Goal: Task Accomplishment & Management: Manage account settings

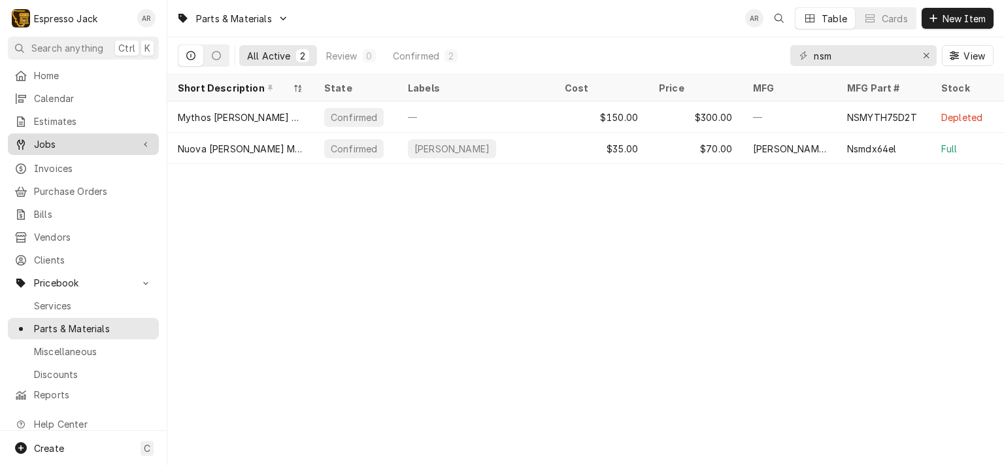
click at [58, 143] on span "Jobs" at bounding box center [83, 144] width 99 height 14
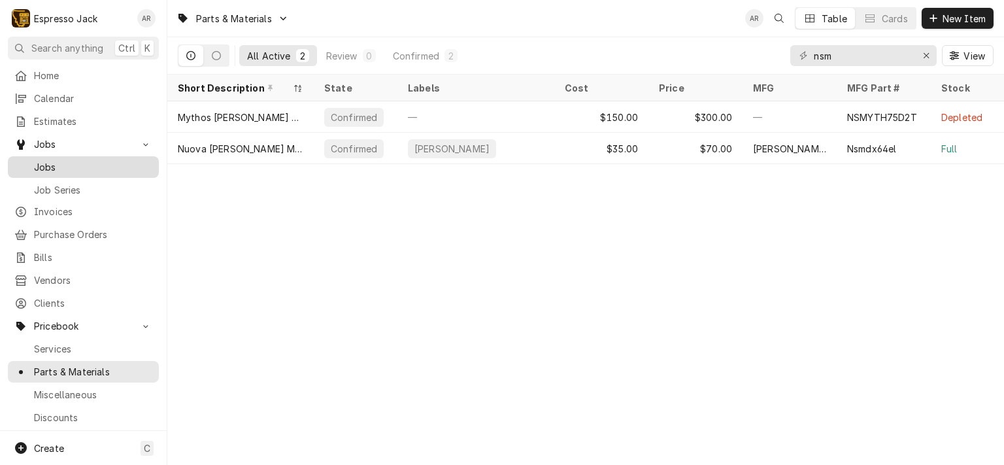
click at [50, 168] on span "Jobs" at bounding box center [93, 167] width 118 height 14
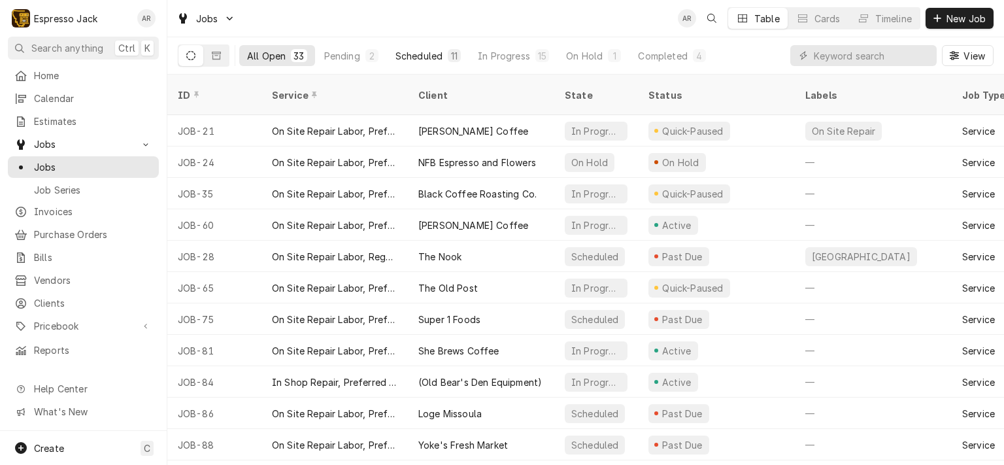
click at [411, 49] on div "Scheduled" at bounding box center [419, 56] width 47 height 14
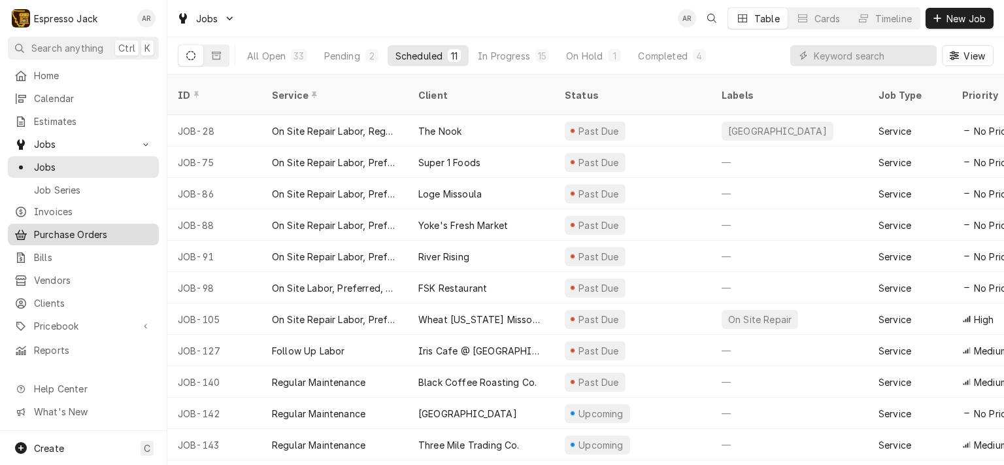
click at [94, 232] on span "Purchase Orders" at bounding box center [93, 235] width 118 height 14
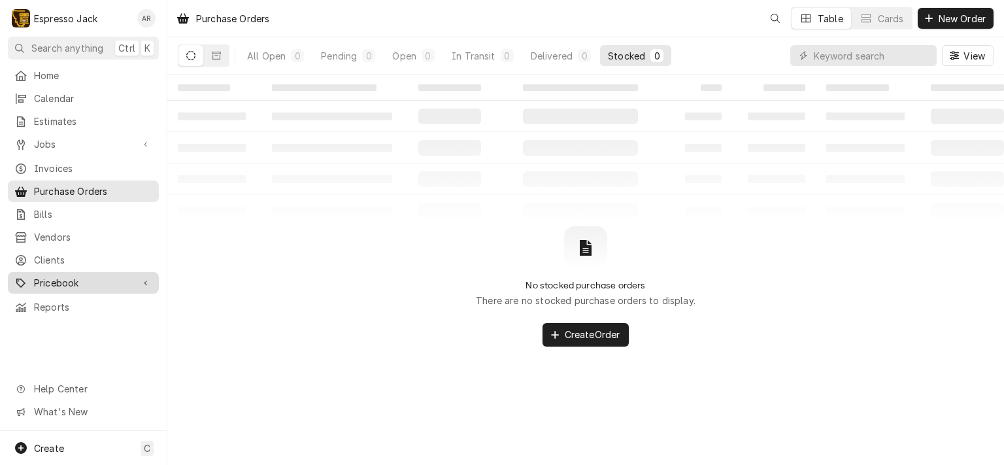
click at [112, 276] on span "Pricebook" at bounding box center [83, 283] width 99 height 14
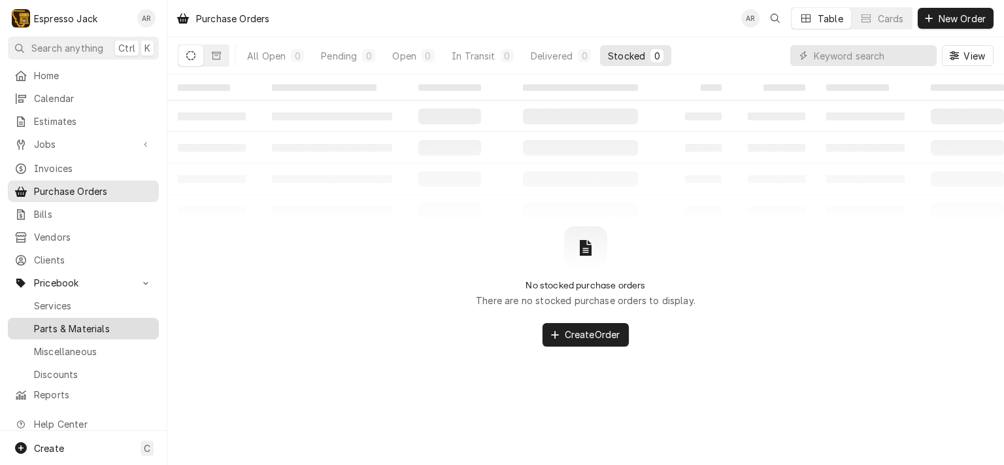
click at [100, 322] on span "Parts & Materials" at bounding box center [93, 329] width 118 height 14
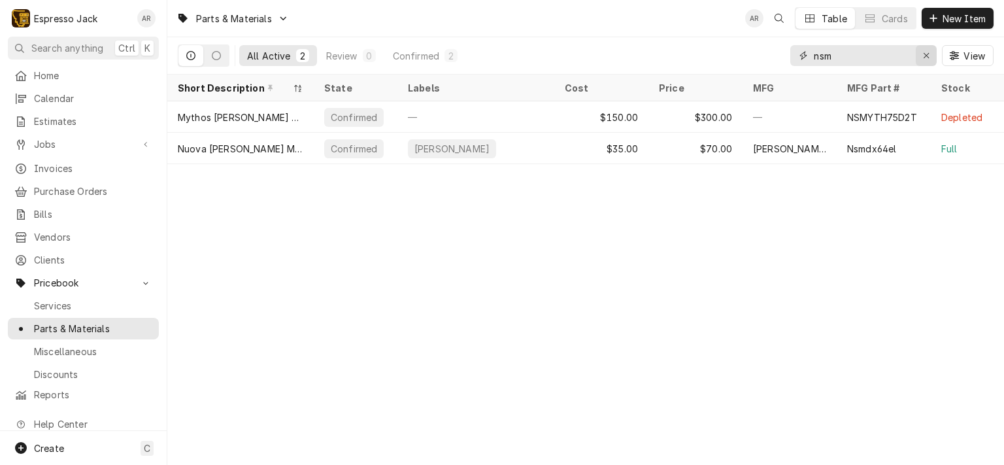
click at [926, 54] on icon "Erase input" at bounding box center [926, 55] width 7 height 9
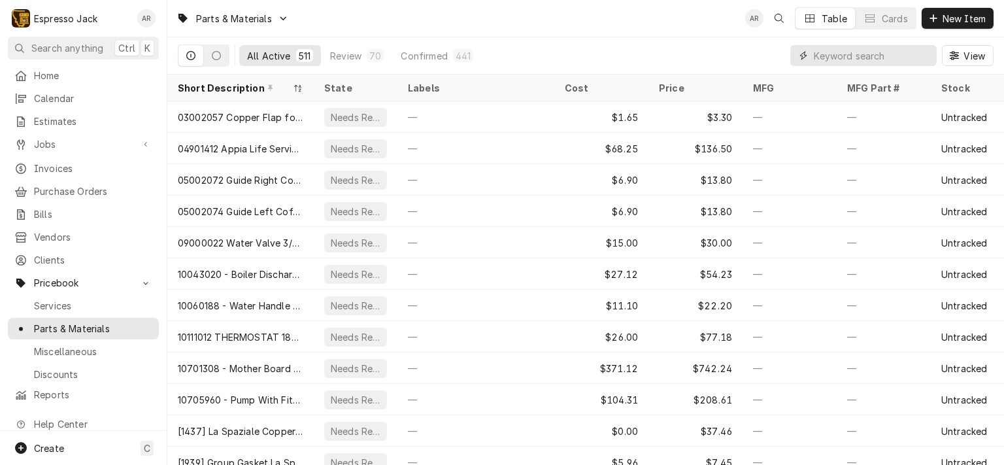
click at [858, 56] on input "Dynamic Content Wrapper" at bounding box center [872, 55] width 116 height 21
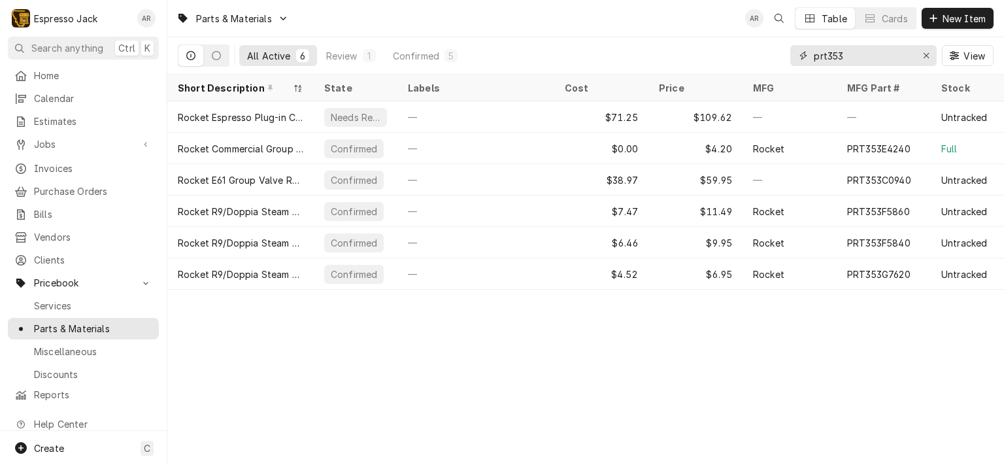
type input "prt353"
drag, startPoint x: 866, startPoint y: 56, endPoint x: 764, endPoint y: 56, distance: 102.0
click at [764, 56] on div "All Active 6 Review 1 Confirmed 5 prt353 View" at bounding box center [586, 55] width 816 height 37
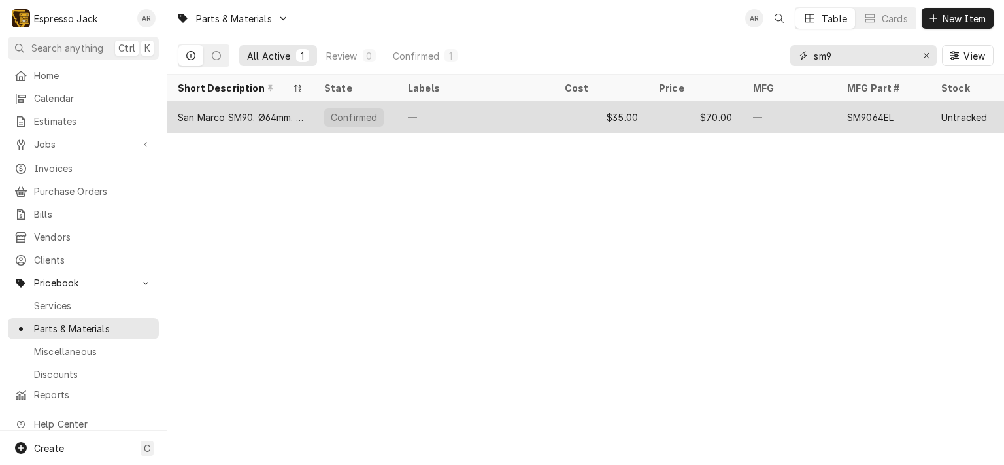
type input "sm9"
click at [659, 118] on div "$70.00" at bounding box center [696, 116] width 94 height 31
click at [659, 117] on div "$70.00" at bounding box center [696, 116] width 94 height 31
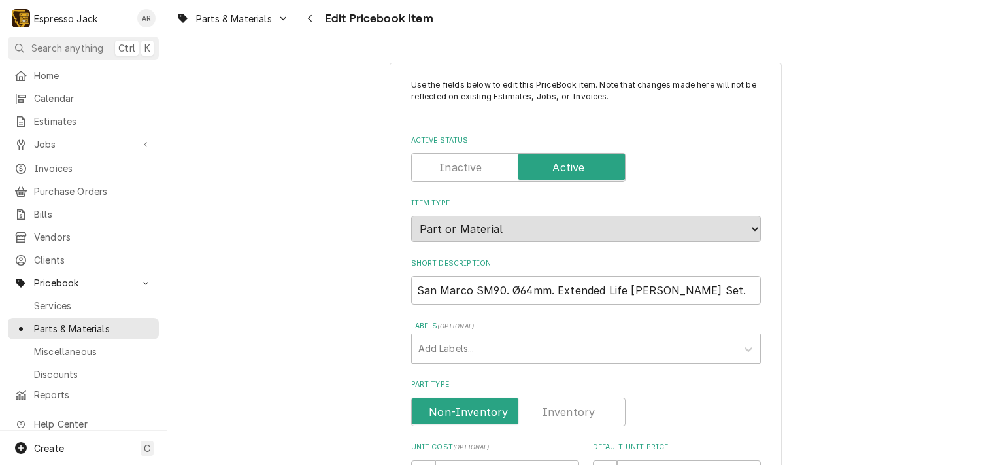
type textarea "x"
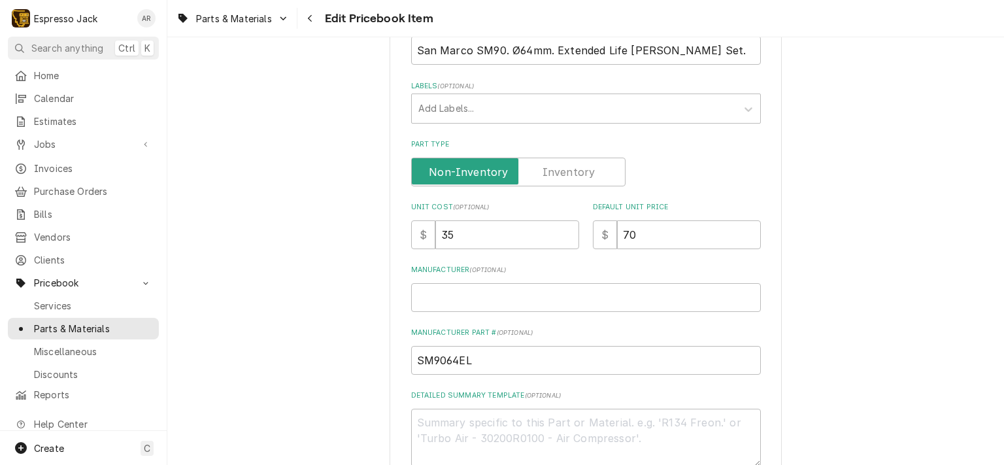
scroll to position [157, 0]
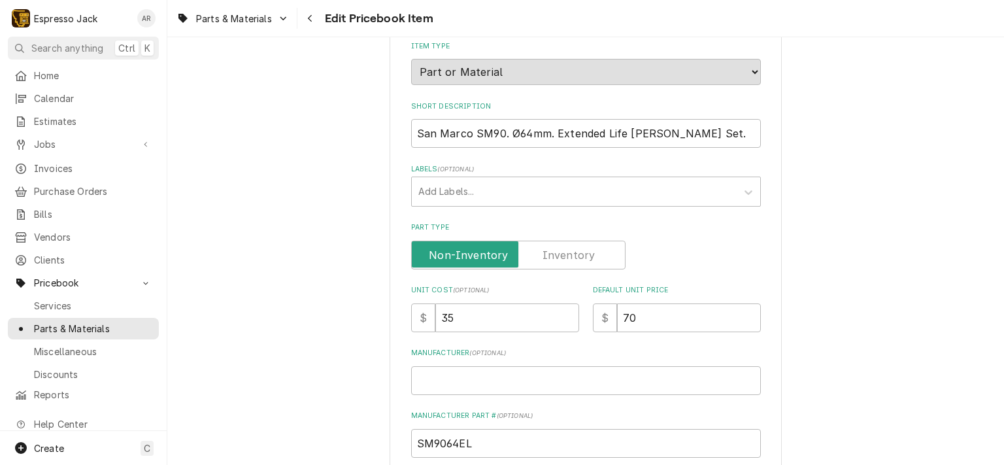
click at [566, 248] on label "Part Type" at bounding box center [518, 255] width 214 height 29
click at [566, 248] on input "Part Type" at bounding box center [518, 255] width 203 height 29
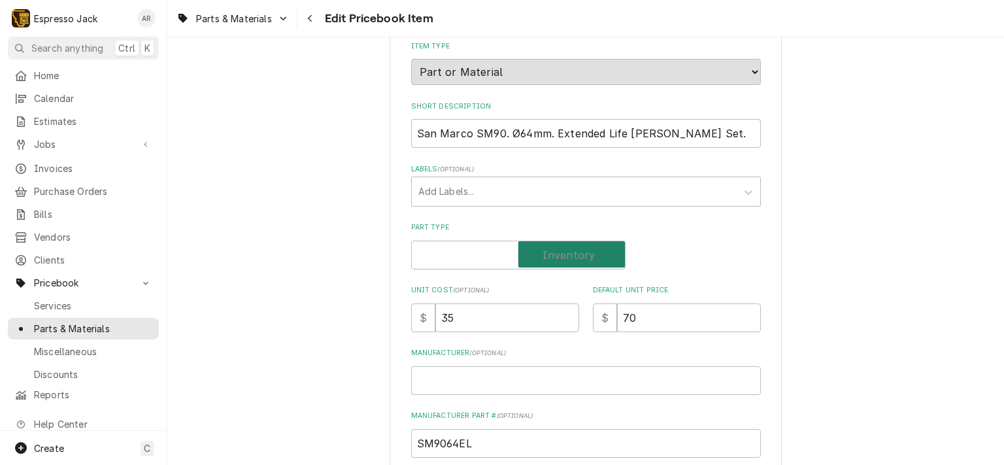
checkbox input "true"
type textarea "x"
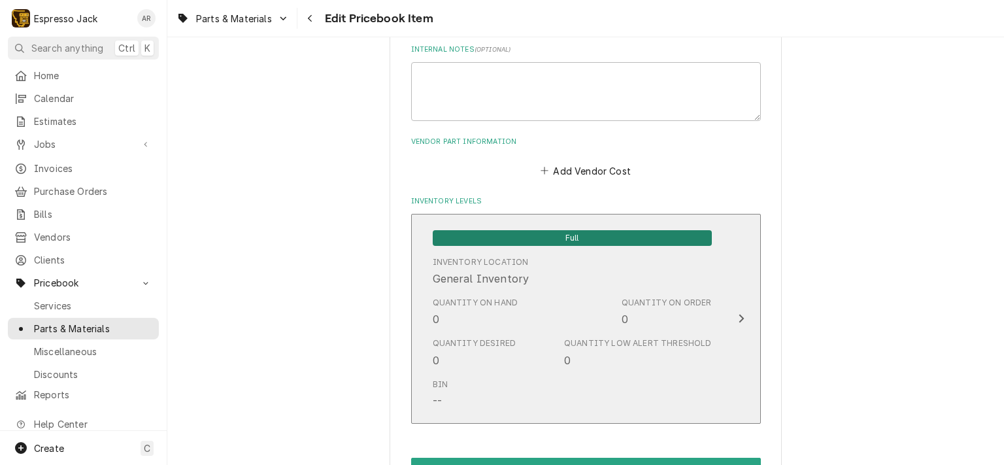
scroll to position [785, 0]
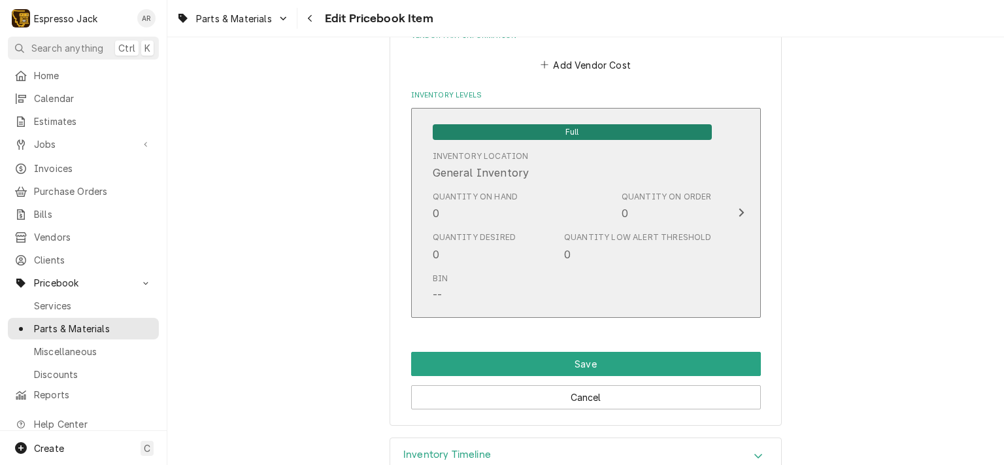
click at [468, 203] on div "Quantity on Hand 0" at bounding box center [476, 206] width 86 height 30
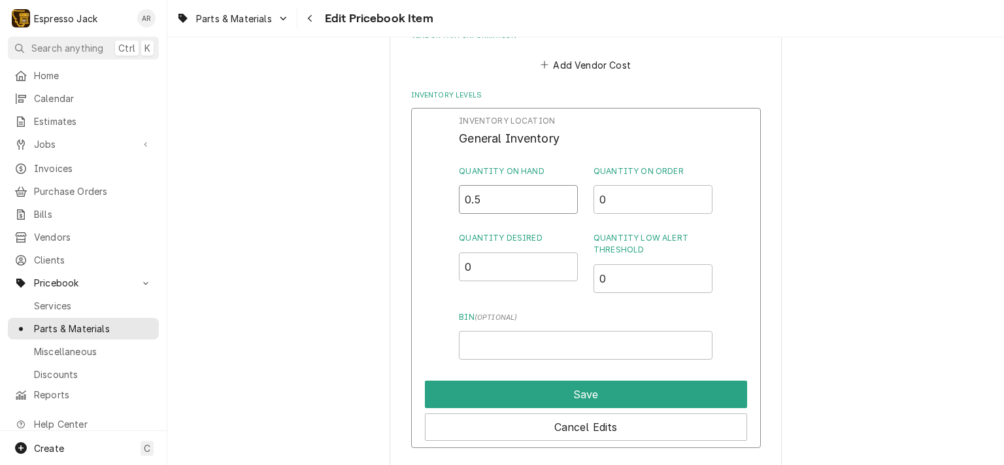
click at [560, 195] on input "0.5" at bounding box center [518, 199] width 119 height 29
type input "1"
click at [562, 196] on input "1" at bounding box center [518, 199] width 119 height 29
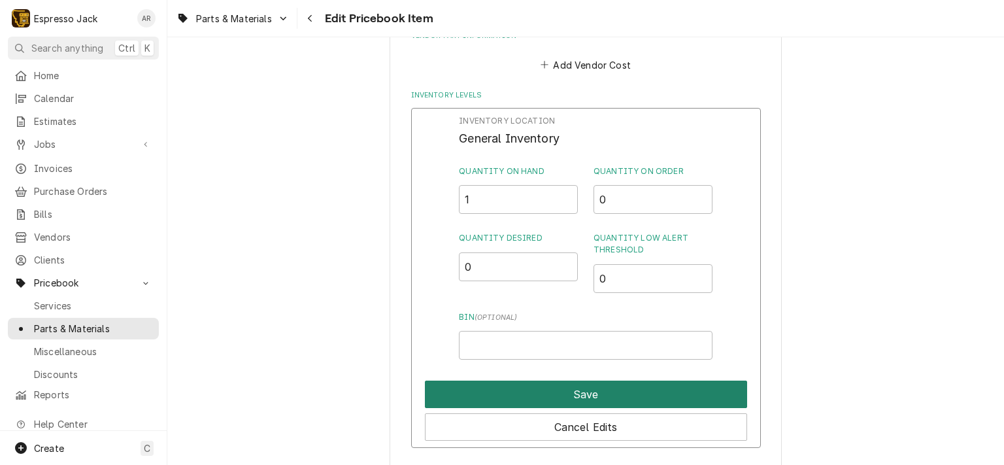
click at [543, 394] on button "Save" at bounding box center [586, 394] width 322 height 27
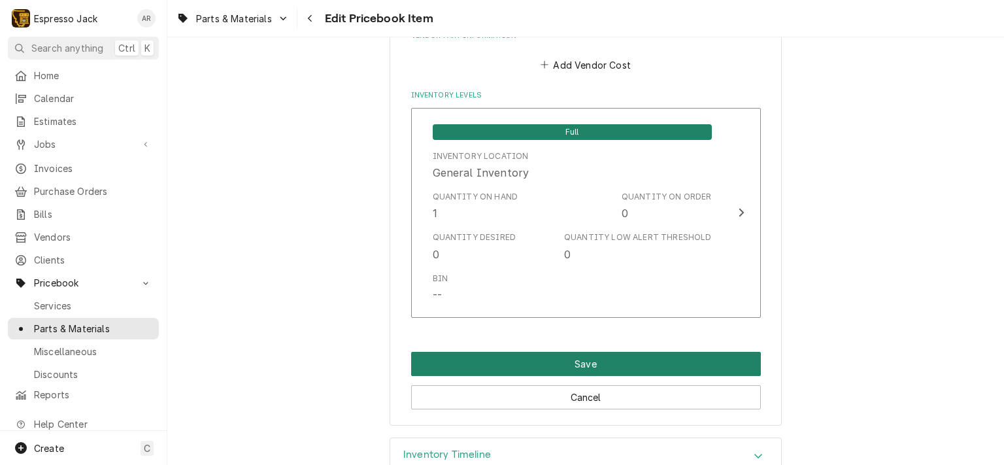
click at [609, 360] on button "Save" at bounding box center [586, 364] width 350 height 24
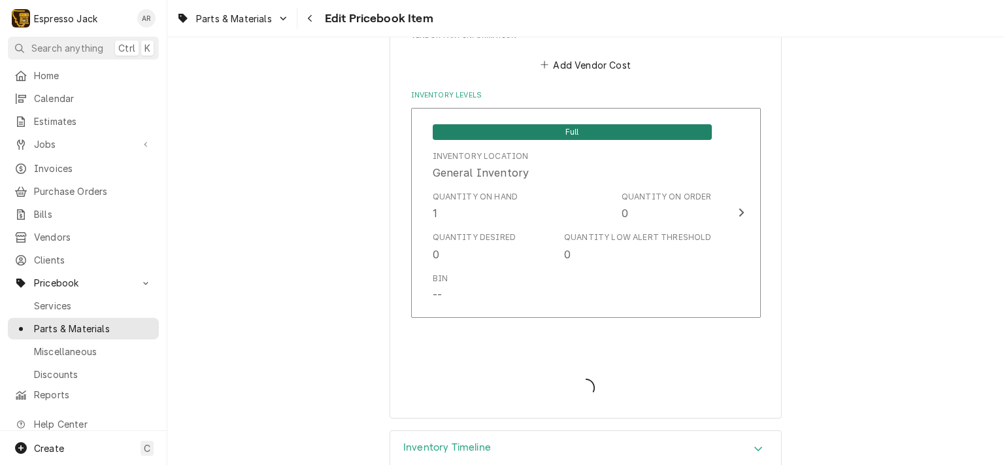
type textarea "x"
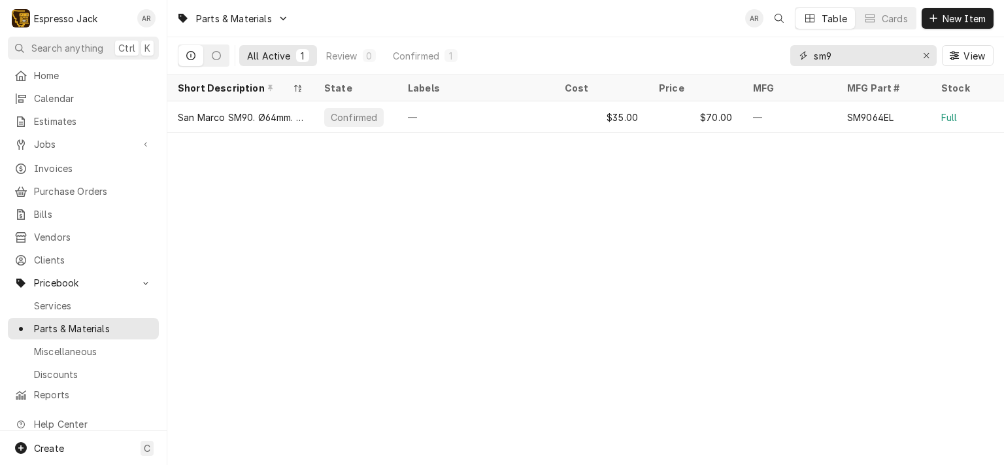
click at [930, 54] on div "Erase input" at bounding box center [926, 55] width 13 height 13
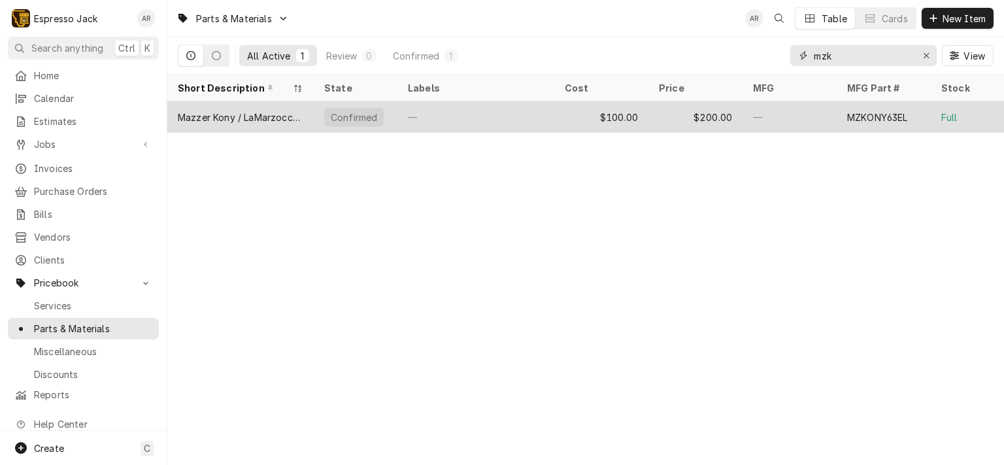
type input "mzk"
click at [570, 124] on div "$100.00" at bounding box center [601, 116] width 94 height 31
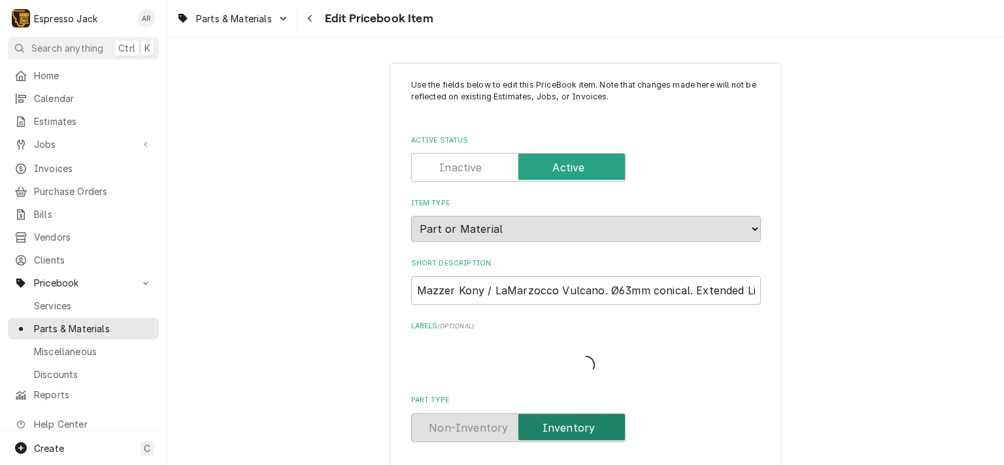
type textarea "x"
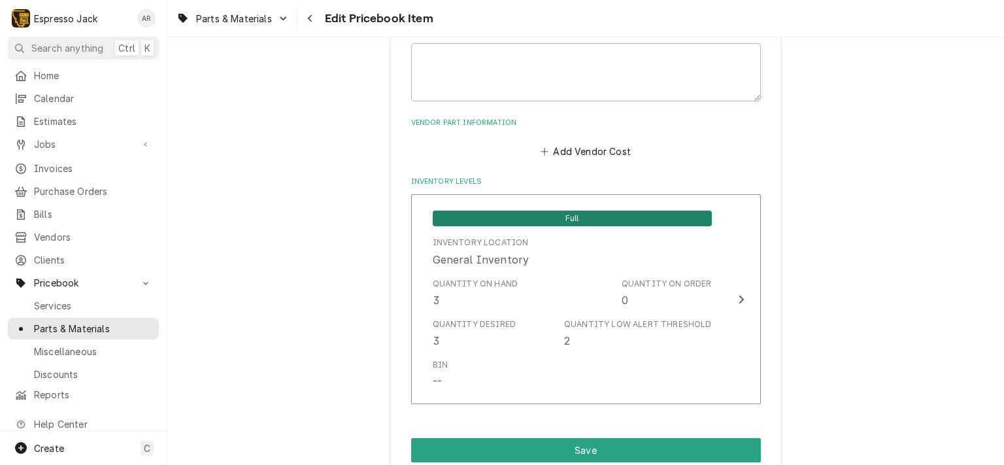
scroll to position [785, 0]
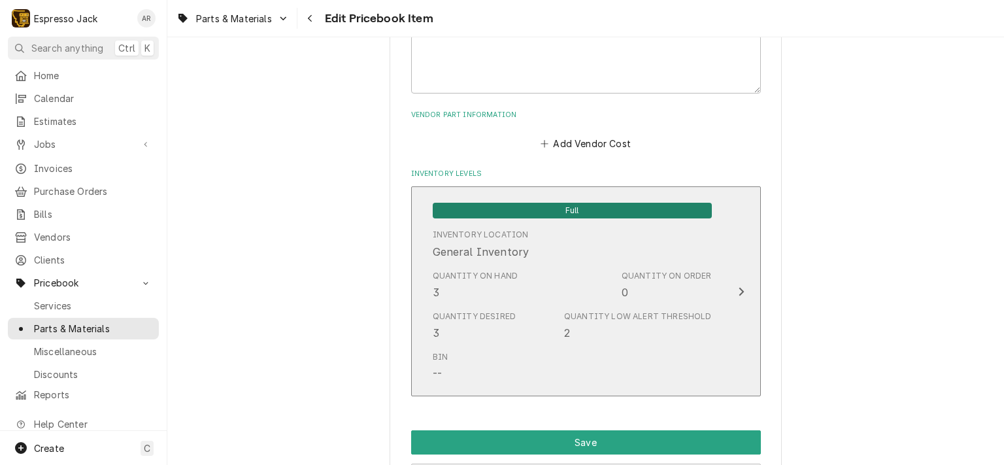
click at [560, 282] on div "Quantity on Hand 3 Quantity on Order 0" at bounding box center [572, 285] width 279 height 41
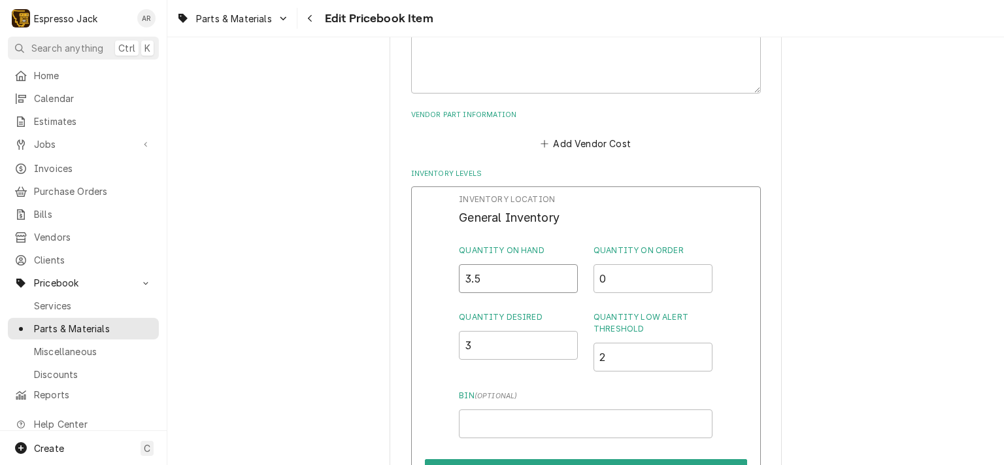
click at [560, 274] on input "3.5" at bounding box center [518, 278] width 119 height 29
type input "4"
click at [560, 274] on input "4" at bounding box center [518, 278] width 119 height 29
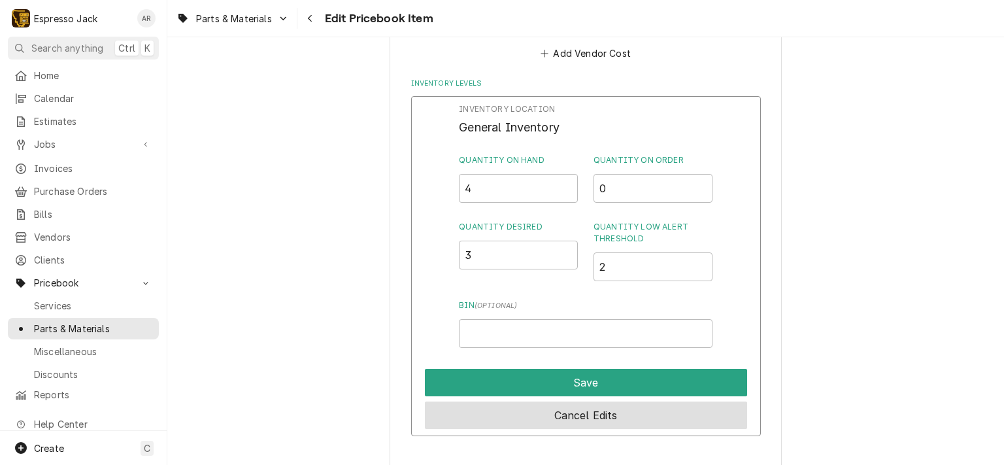
scroll to position [942, 0]
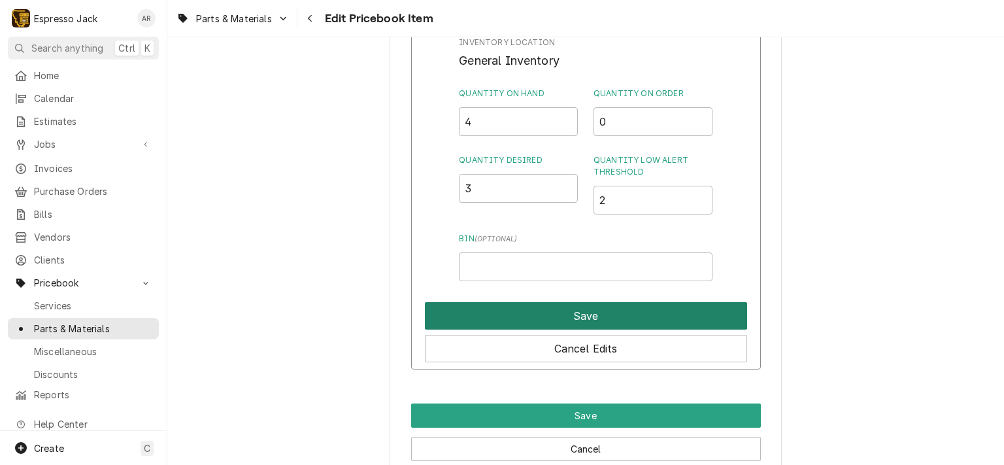
click at [547, 310] on button "Save" at bounding box center [586, 315] width 322 height 27
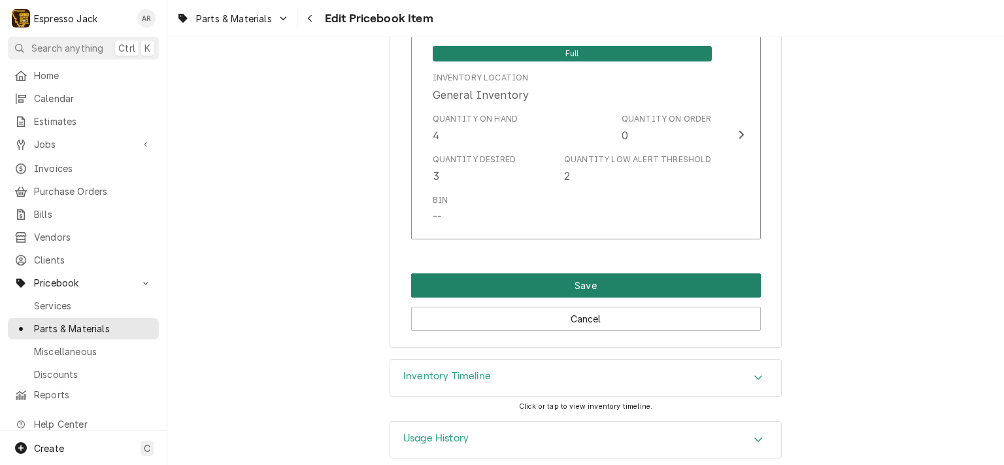
click at [571, 279] on button "Save" at bounding box center [586, 285] width 350 height 24
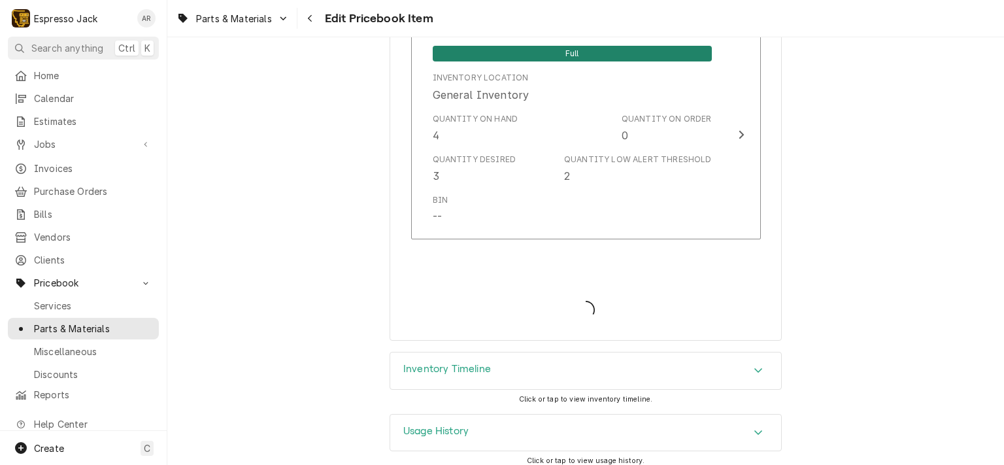
type textarea "x"
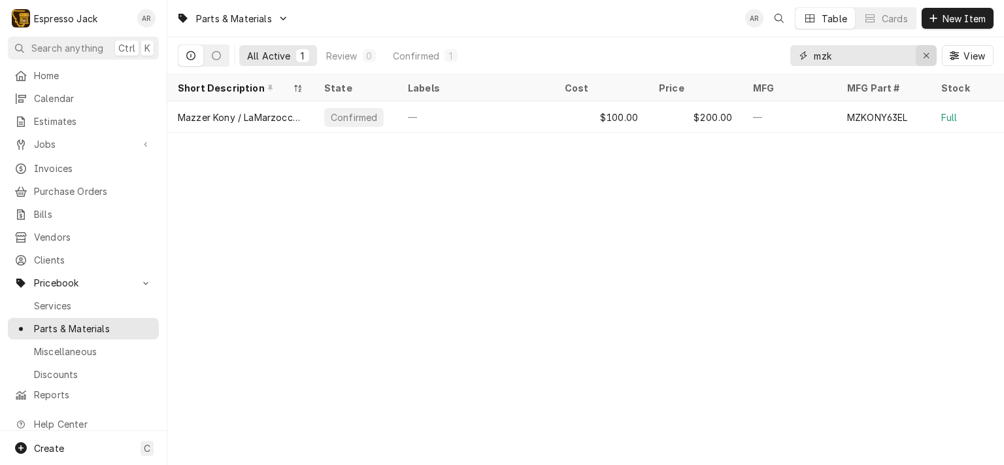
click at [924, 54] on icon "Erase input" at bounding box center [926, 55] width 5 height 5
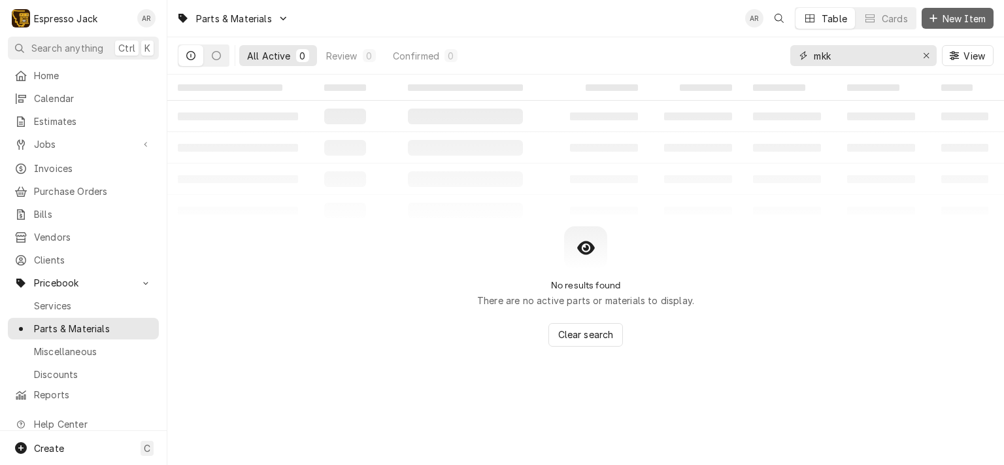
type input "mkk"
click at [946, 17] on span "New Item" at bounding box center [964, 19] width 48 height 14
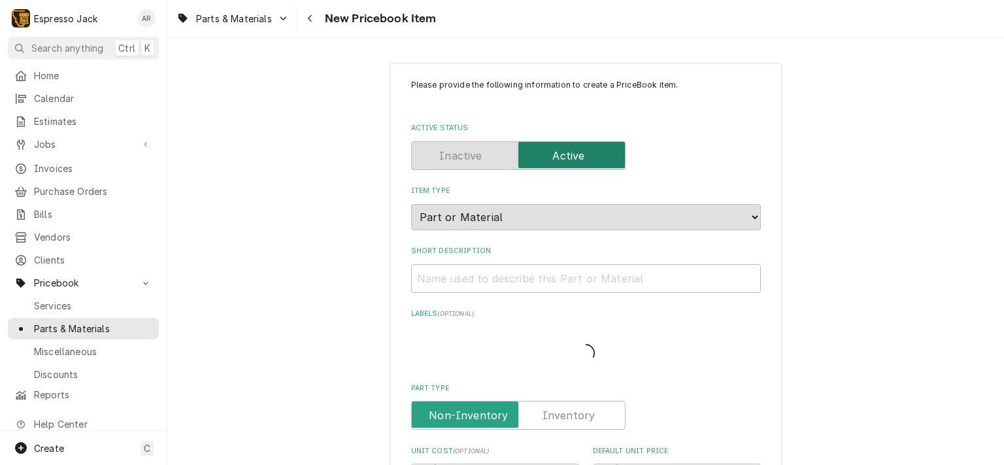
type textarea "x"
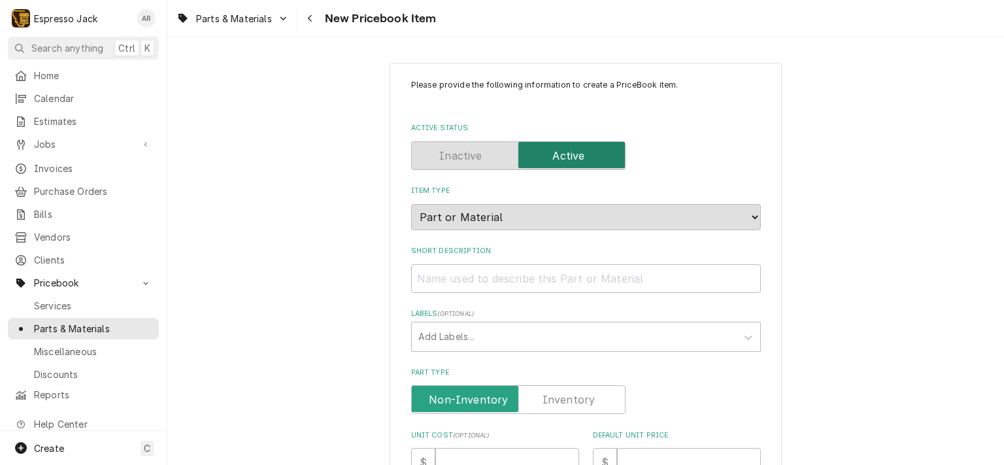
click at [571, 396] on label "Part Type" at bounding box center [518, 399] width 214 height 29
click at [571, 396] on input "Part Type" at bounding box center [518, 399] width 203 height 29
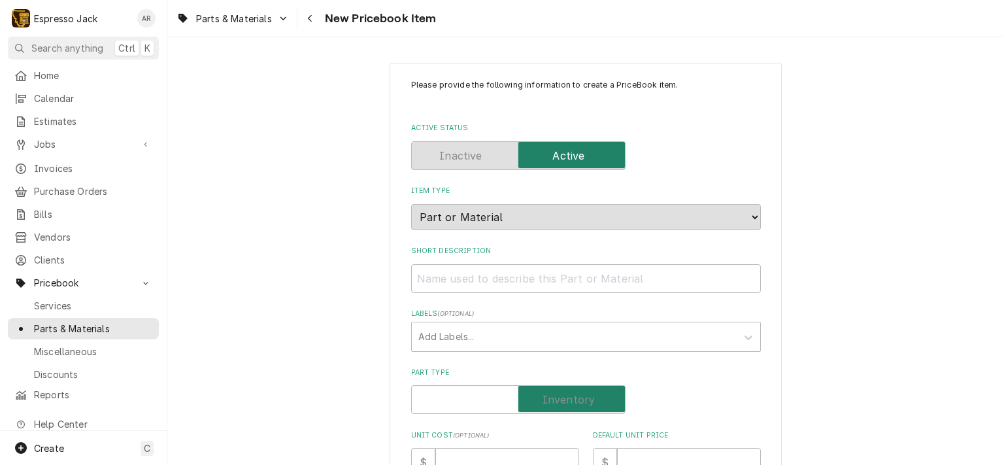
checkbox input "true"
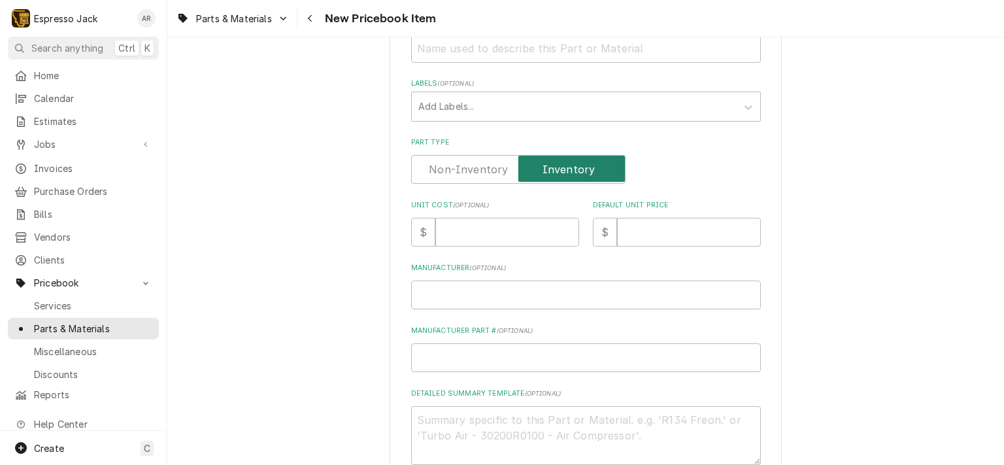
scroll to position [235, 0]
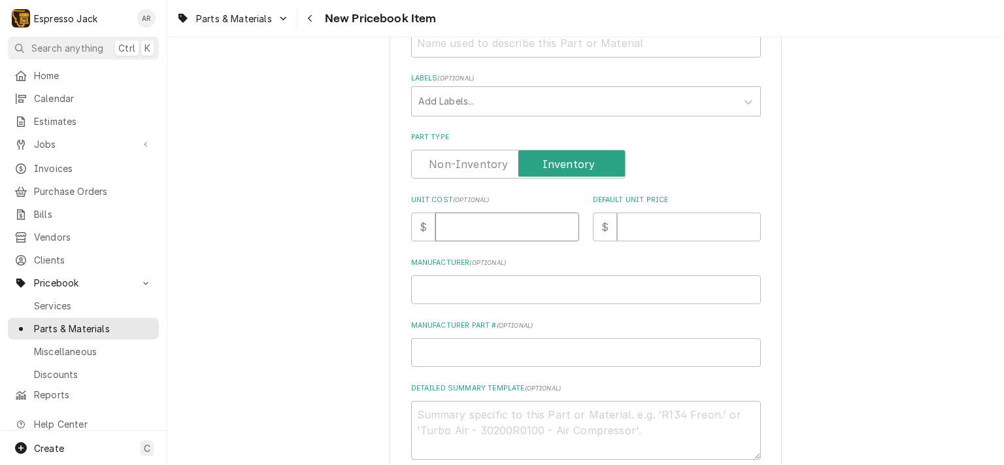
click at [470, 228] on input "Unit Cost ( optional )" at bounding box center [507, 227] width 144 height 29
type textarea "x"
type input "8"
type textarea "x"
type input "80"
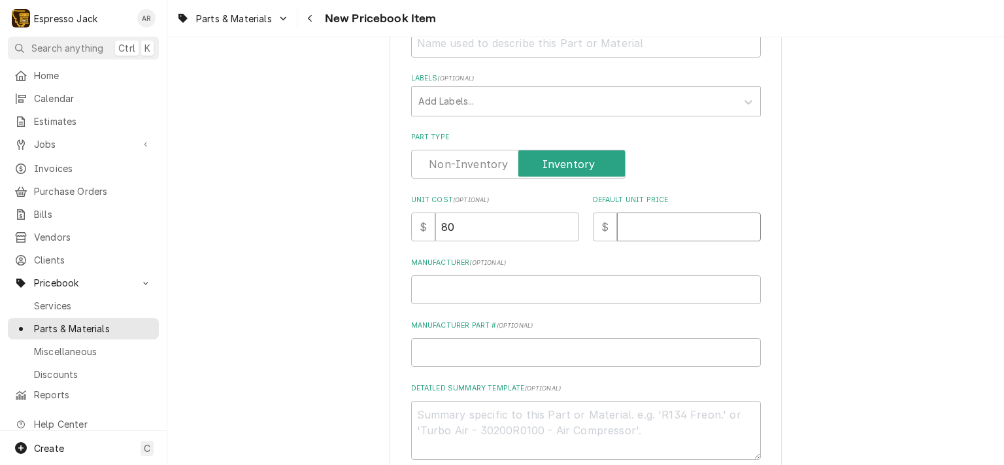
click at [628, 230] on input "Default Unit Price" at bounding box center [689, 227] width 144 height 29
type textarea "x"
type input "1"
type textarea "x"
type input "16"
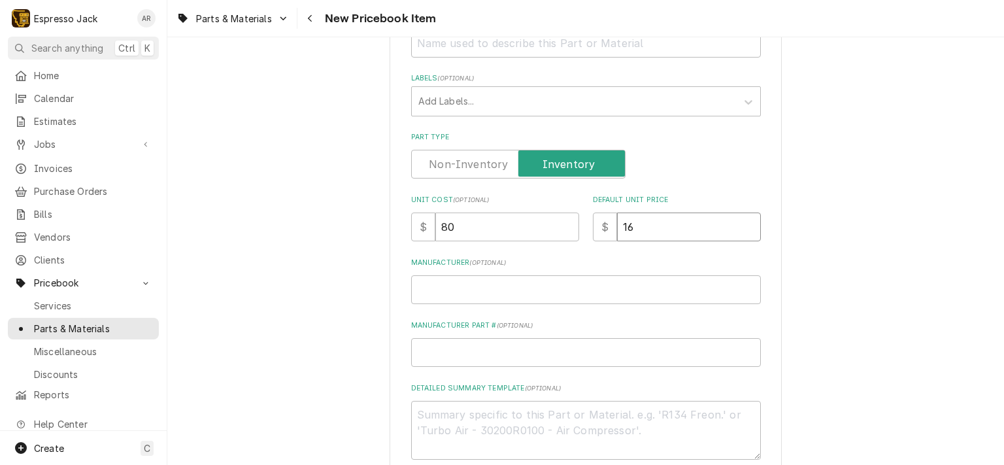
type textarea "x"
type input "160"
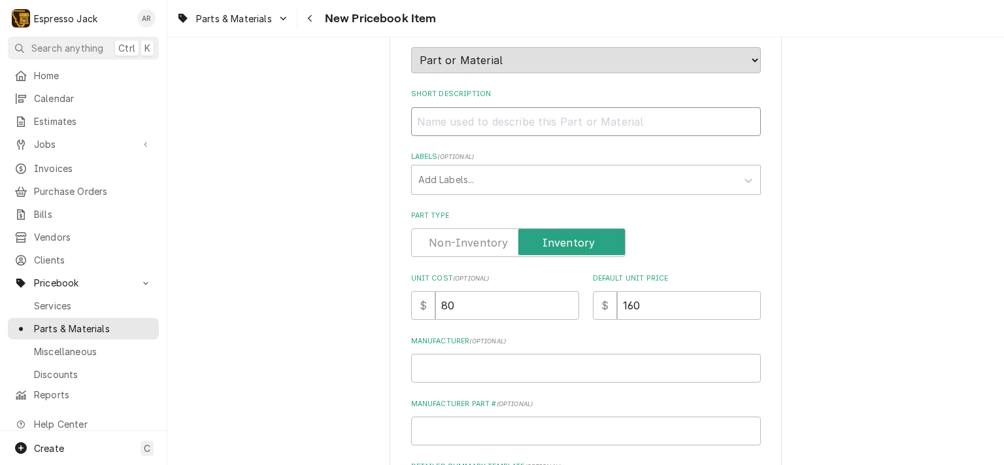
click at [434, 114] on input "Short Description" at bounding box center [586, 121] width 350 height 29
paste input "Mahlkonig K30. Ø65mm."
type textarea "x"
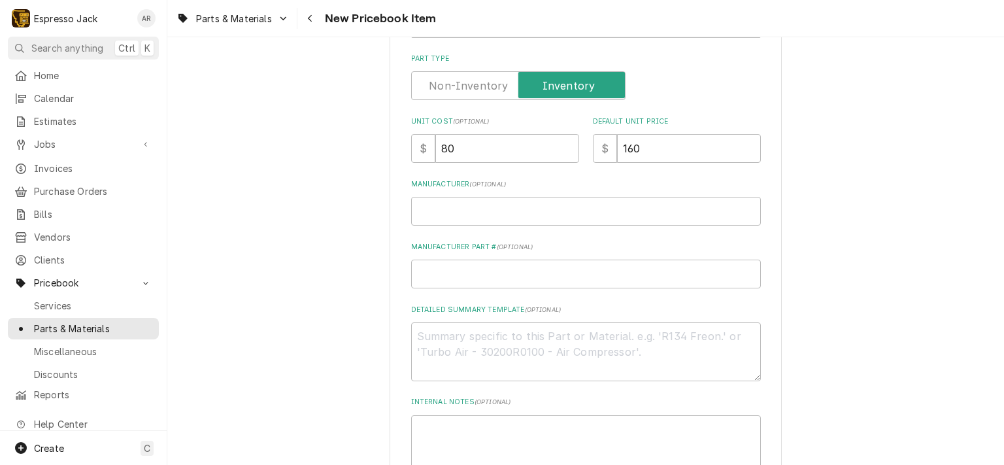
scroll to position [392, 0]
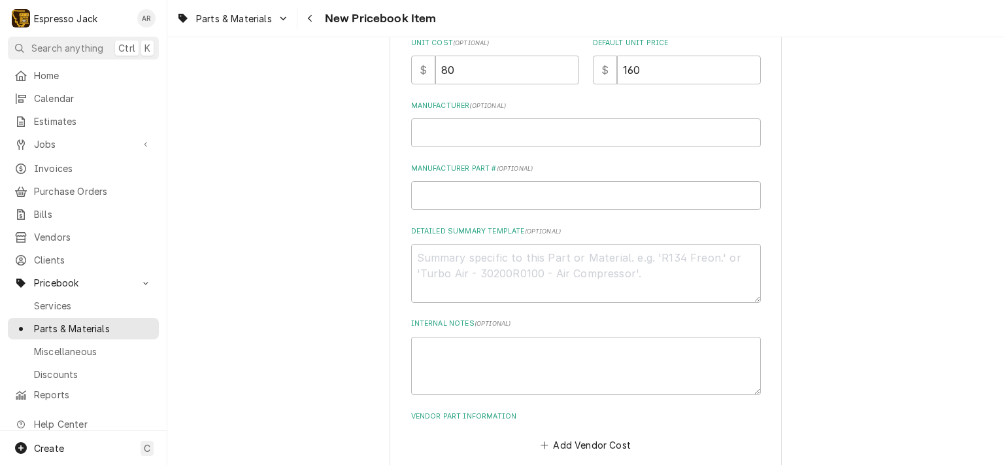
type input "Mahlkonig K30. Ø65mm."
click at [442, 130] on input "Manufacturer ( optional )" at bounding box center [586, 132] width 350 height 29
type textarea "x"
type input "B"
type textarea "x"
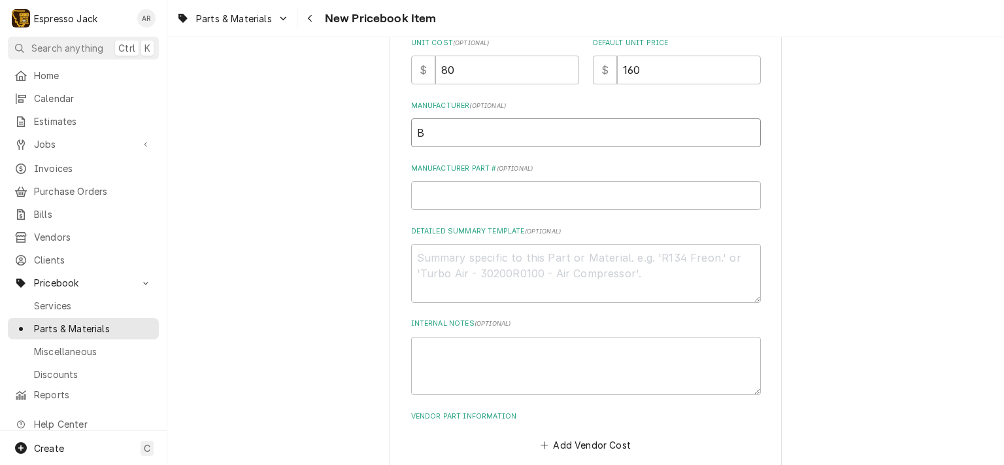
type input "Bo"
type textarea "x"
type input "Boy"
type textarea "x"
type input "[PERSON_NAME]"
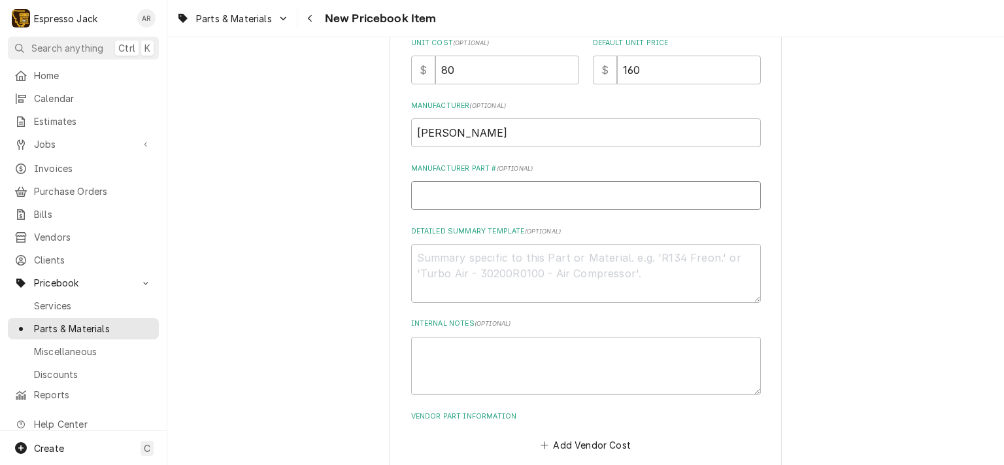
click at [456, 191] on input "Manufacturer Part # ( optional )" at bounding box center [586, 195] width 350 height 29
type textarea "x"
type input "M"
type textarea "x"
type input "Mk"
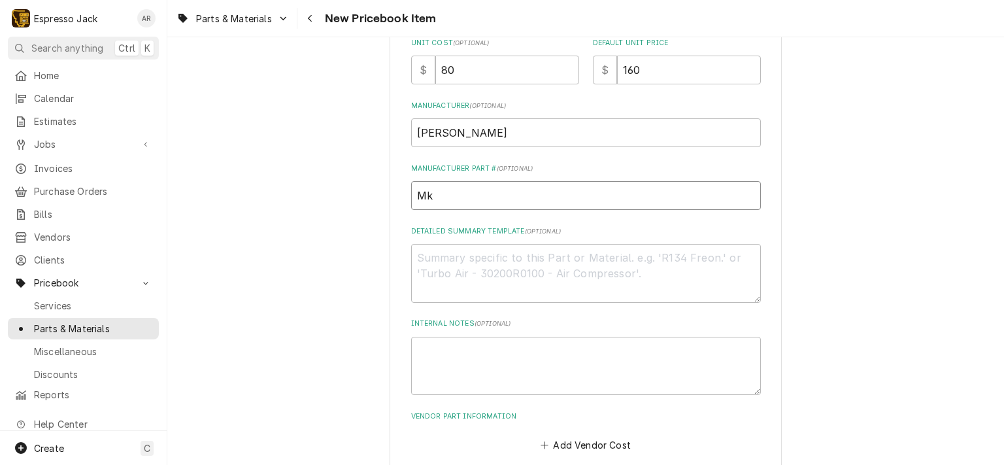
type textarea "x"
type input "Mkk"
type textarea "x"
type input "Mkk3"
type textarea "x"
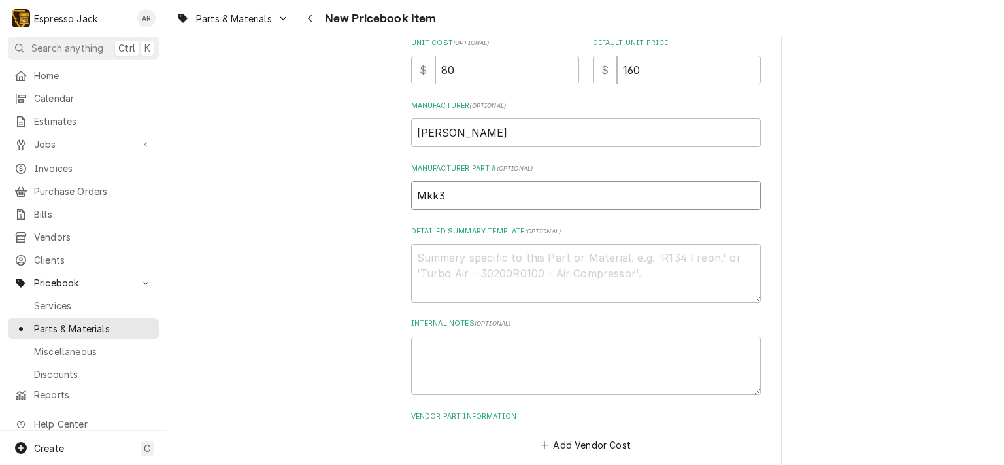
type input "Mkk30"
type textarea "x"
type input "Mkk306"
type textarea "x"
type input "Mkk3065"
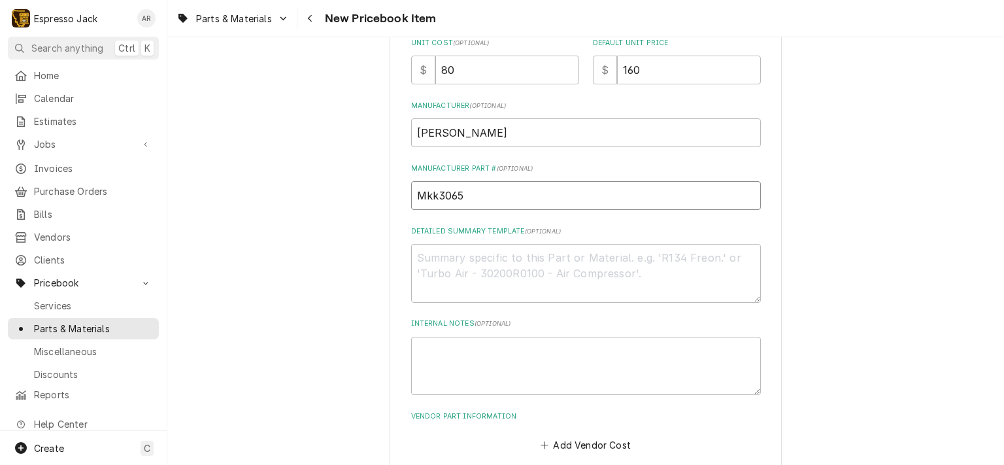
type textarea "x"
type input "Mkk3065d"
type textarea "x"
type input "Mkk3065d2"
type textarea "x"
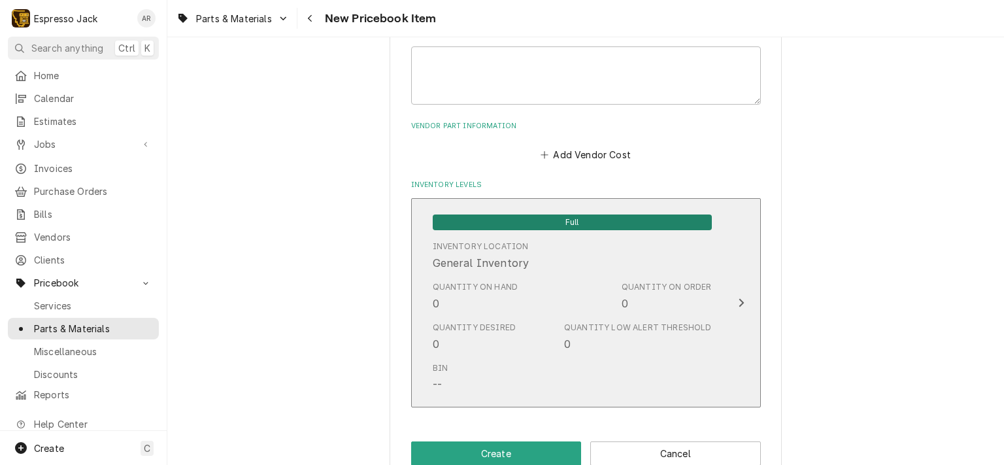
scroll to position [706, 0]
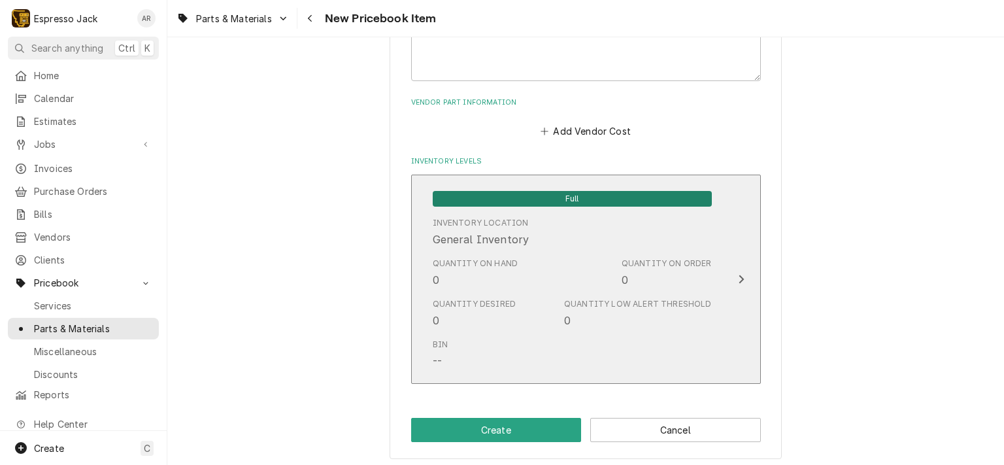
type input "Mkk3065d2t"
click at [536, 266] on div "Quantity on Hand 0 Quantity on Order 0" at bounding box center [572, 272] width 279 height 41
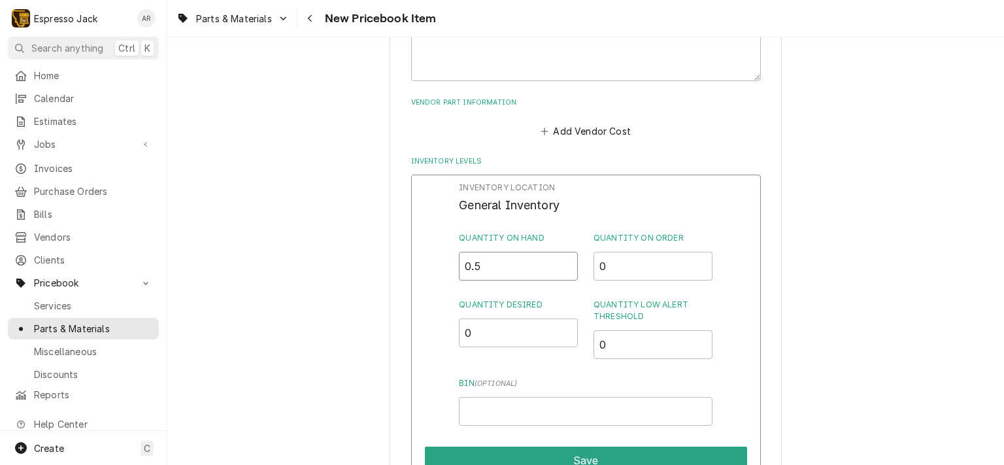
click at [561, 264] on input "0.5" at bounding box center [518, 266] width 119 height 29
type input "1"
click at [561, 264] on input "1" at bounding box center [518, 266] width 119 height 29
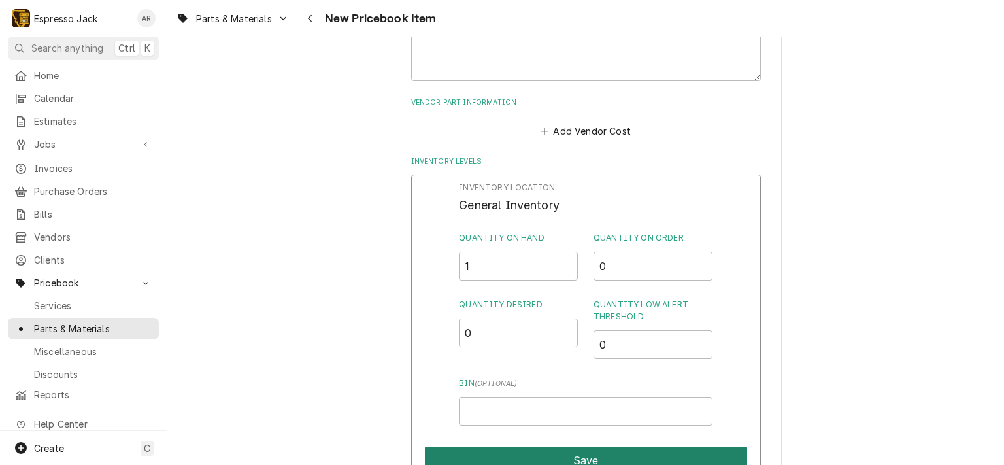
click at [606, 454] on button "Save" at bounding box center [586, 460] width 322 height 27
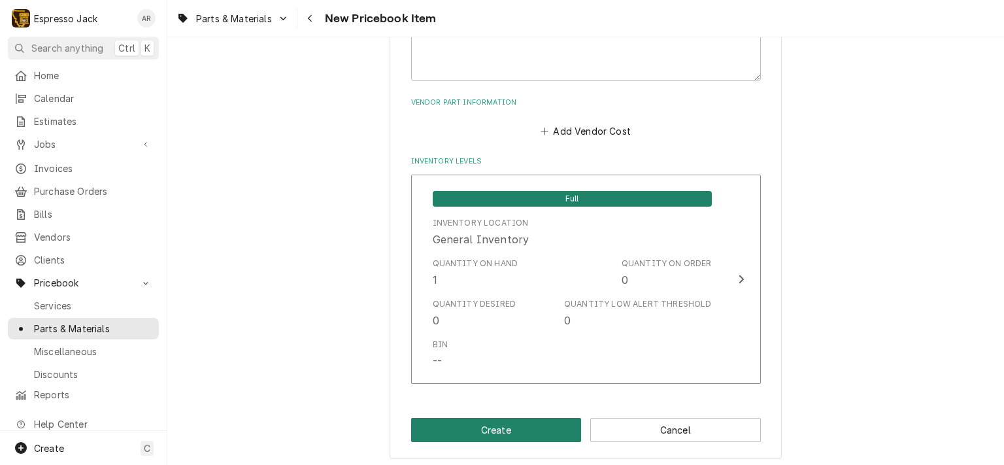
click at [497, 427] on button "Create" at bounding box center [496, 430] width 171 height 24
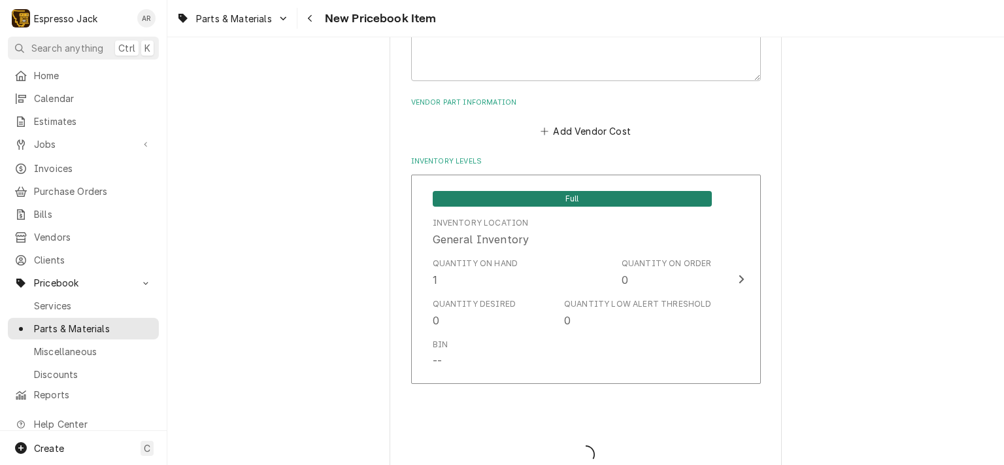
type textarea "x"
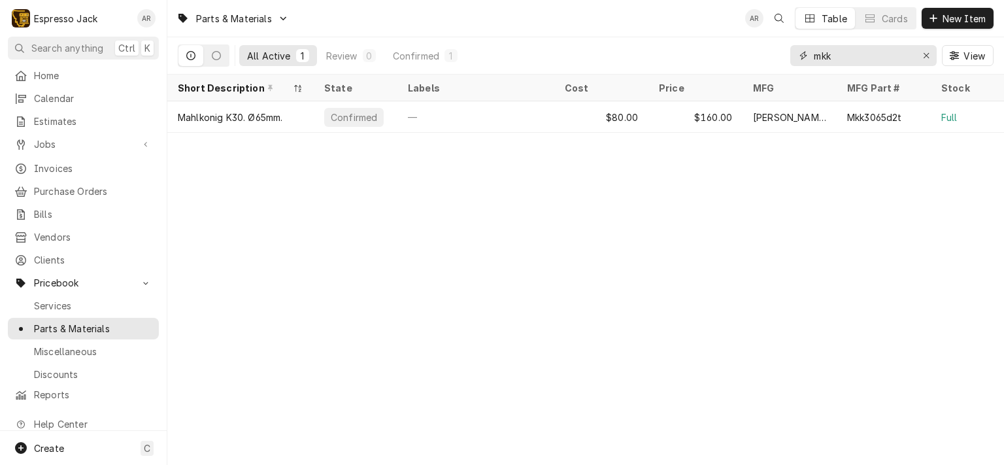
click at [928, 49] on div "Erase input" at bounding box center [926, 55] width 13 height 13
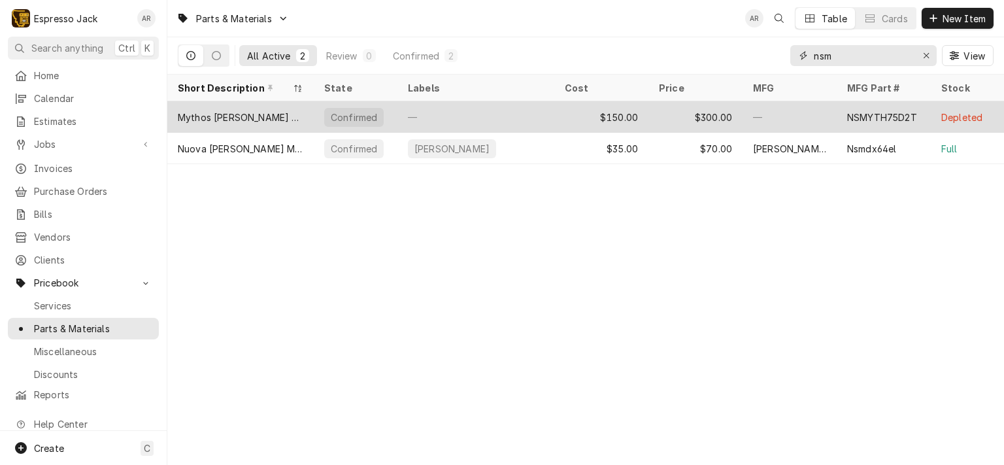
type input "nsm"
click at [620, 122] on div "$150.00" at bounding box center [601, 116] width 94 height 31
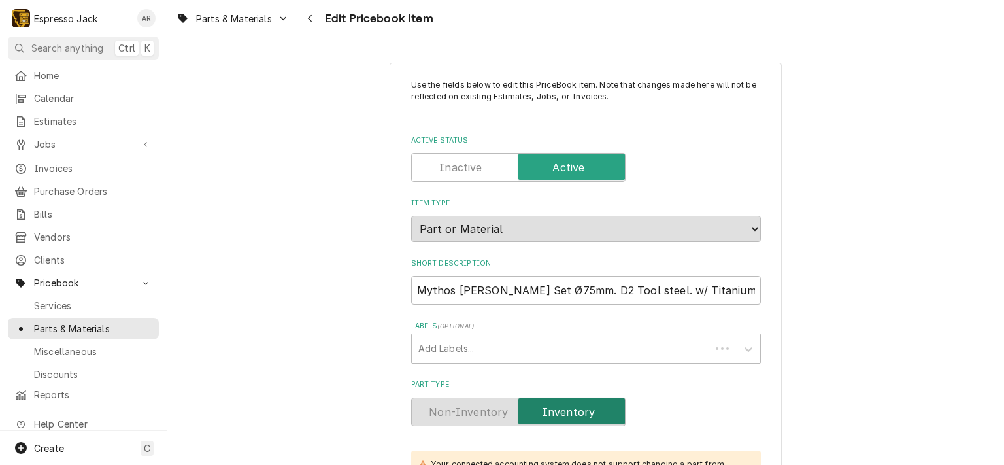
type textarea "x"
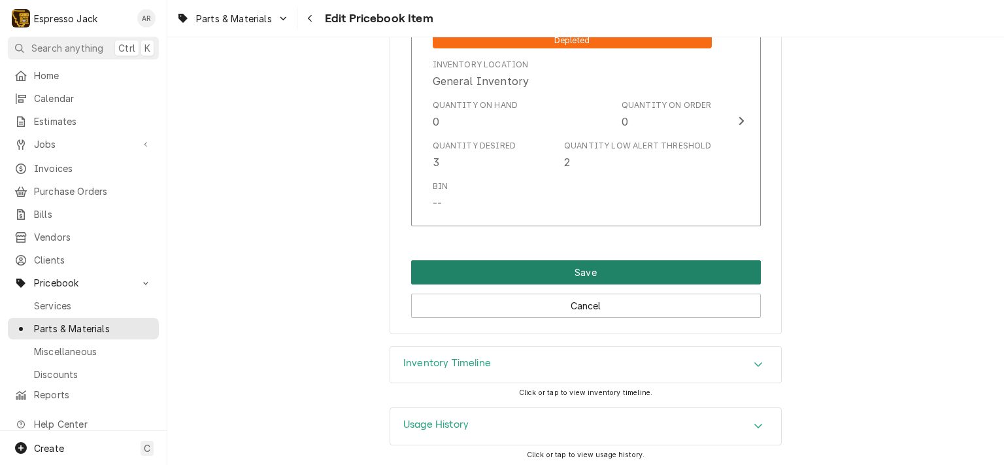
scroll to position [1091, 0]
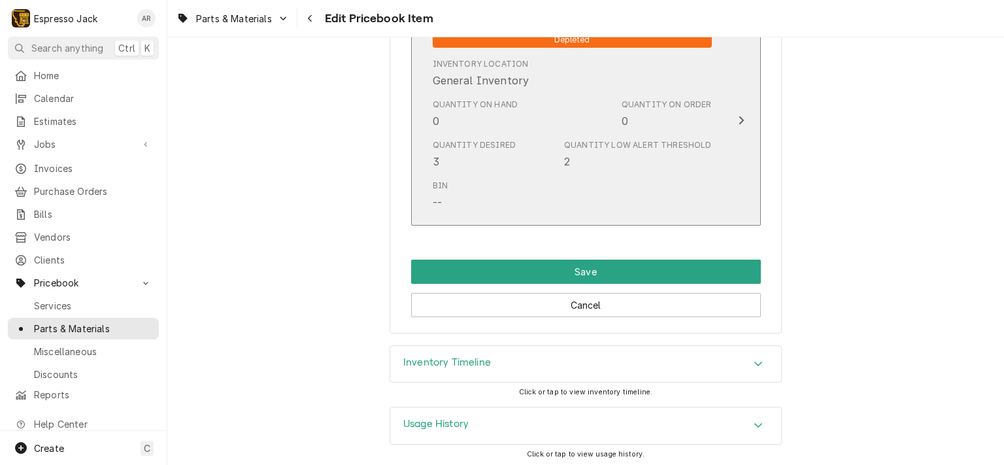
click at [533, 165] on div "Quantity Desired 3 Quantity Low Alert Threshold 2" at bounding box center [572, 154] width 279 height 41
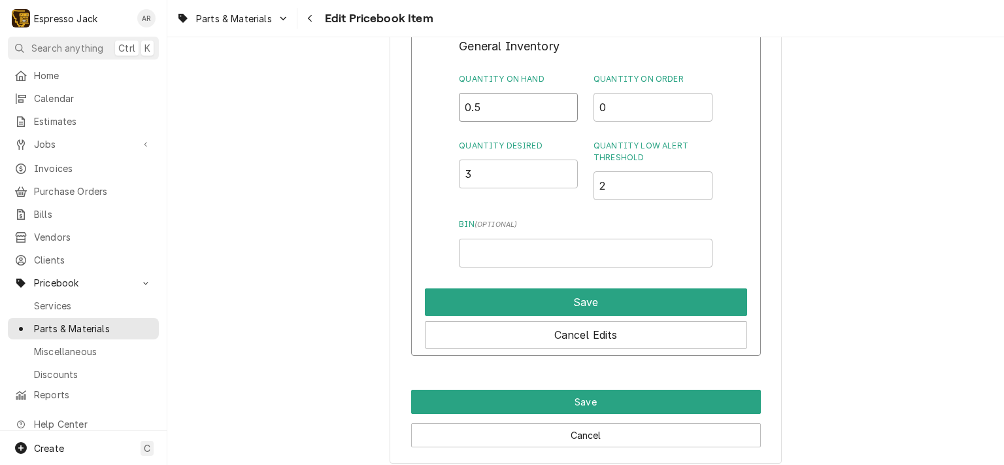
click at [562, 102] on input "0.5" at bounding box center [518, 107] width 119 height 29
click at [562, 102] on input "1" at bounding box center [518, 107] width 119 height 29
click at [562, 102] on input "1.5" at bounding box center [518, 107] width 119 height 29
type input "2"
click at [562, 102] on input "2" at bounding box center [518, 107] width 119 height 29
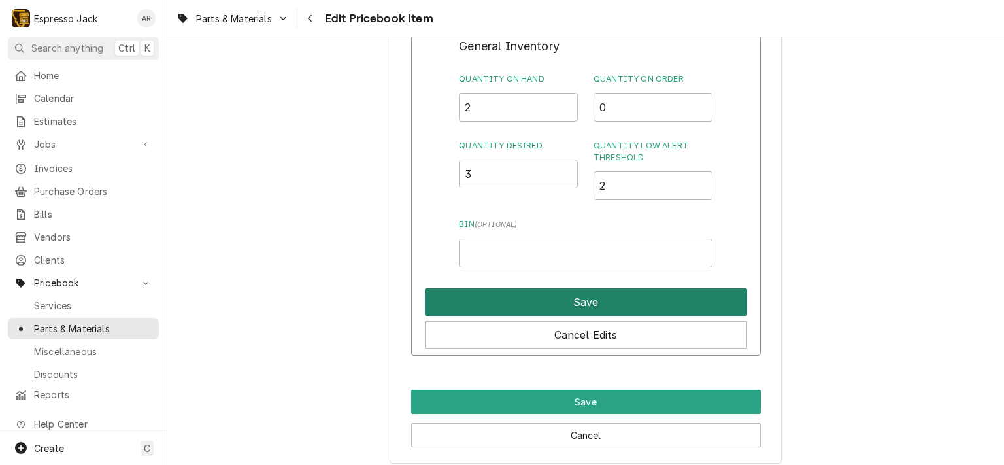
click at [600, 299] on button "Save" at bounding box center [586, 301] width 322 height 27
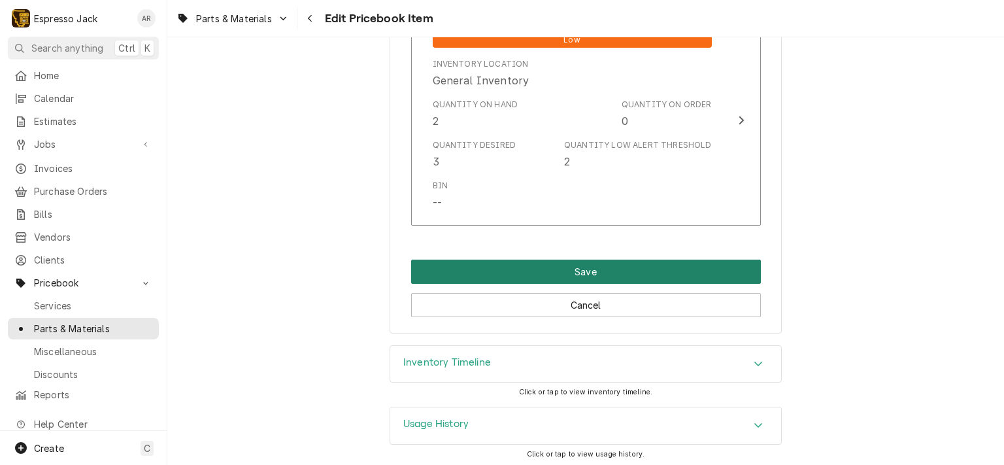
click at [591, 264] on button "Save" at bounding box center [586, 272] width 350 height 24
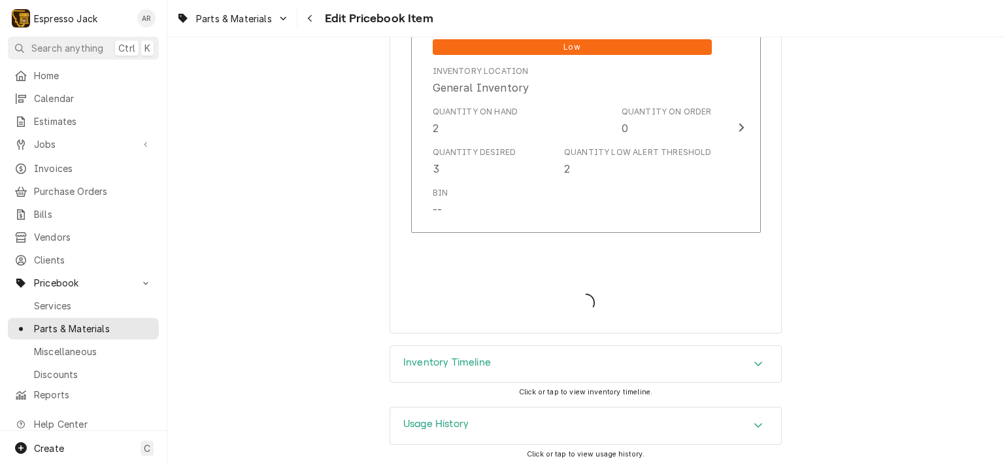
type textarea "x"
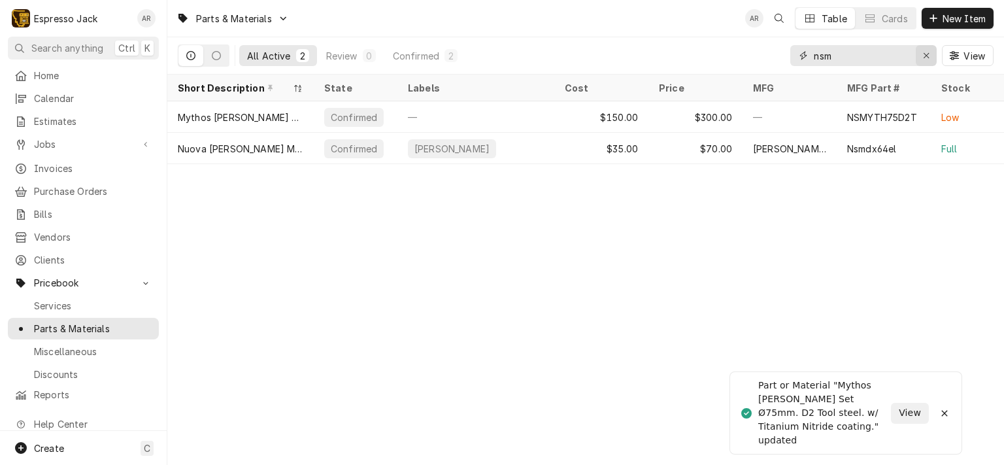
click at [926, 54] on icon "Erase input" at bounding box center [926, 55] width 5 height 5
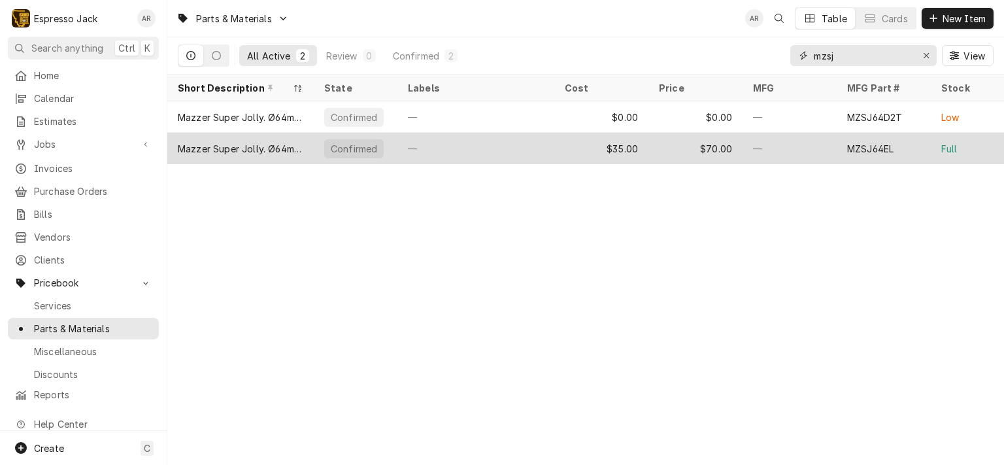
type input "mzsj"
click at [507, 143] on div "—" at bounding box center [476, 148] width 157 height 31
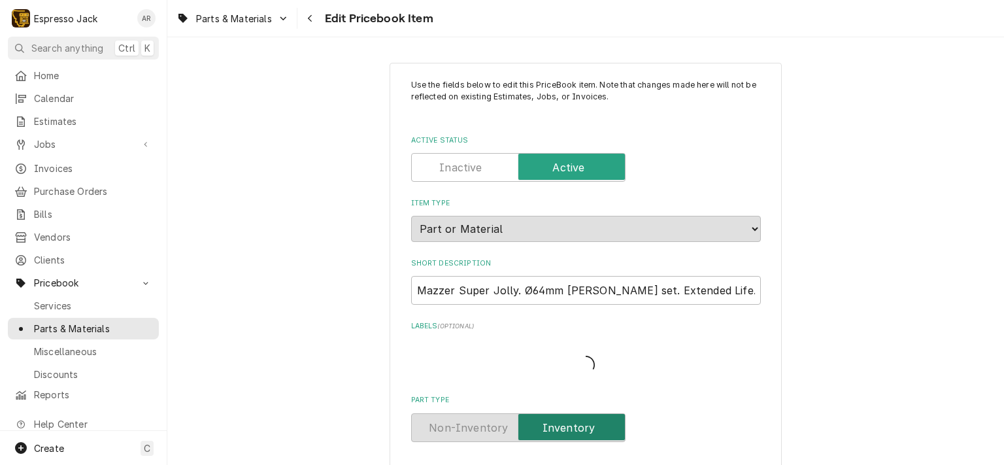
type textarea "x"
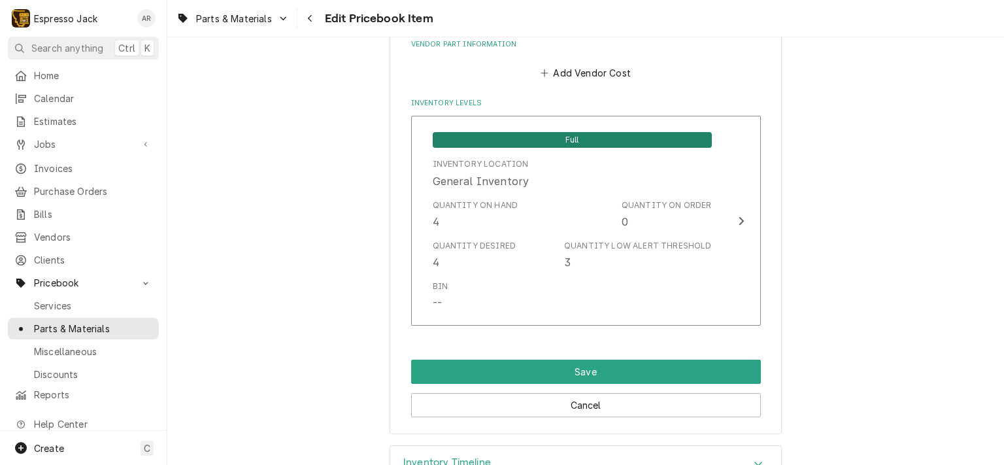
scroll to position [863, 0]
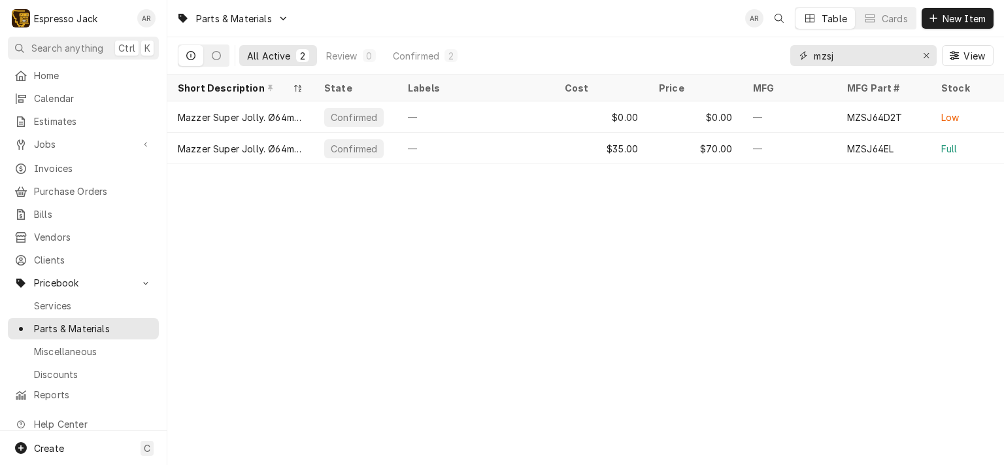
drag, startPoint x: 846, startPoint y: 53, endPoint x: 767, endPoint y: 54, distance: 79.1
click at [767, 54] on div "All Active 2 Review 0 Confirmed 2 mzsj View" at bounding box center [586, 55] width 816 height 37
type input "m"
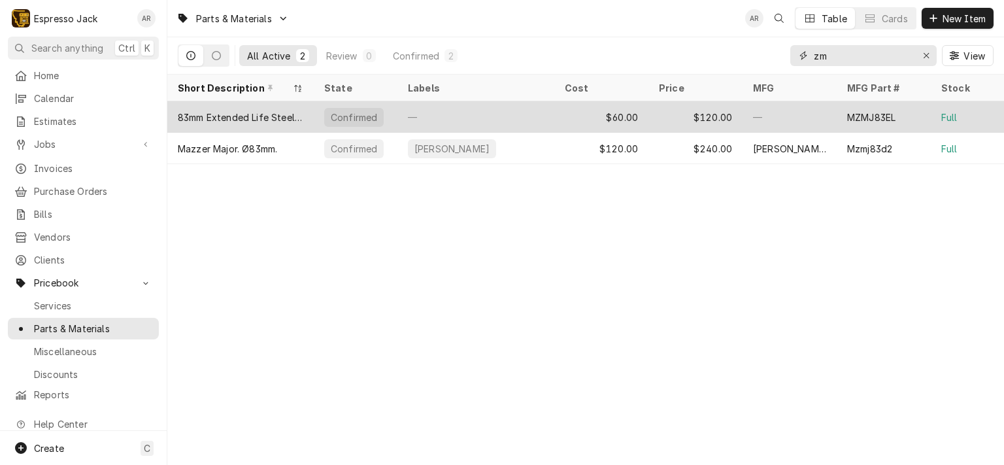
type input "zm"
click at [740, 114] on div "$120.00" at bounding box center [696, 116] width 94 height 31
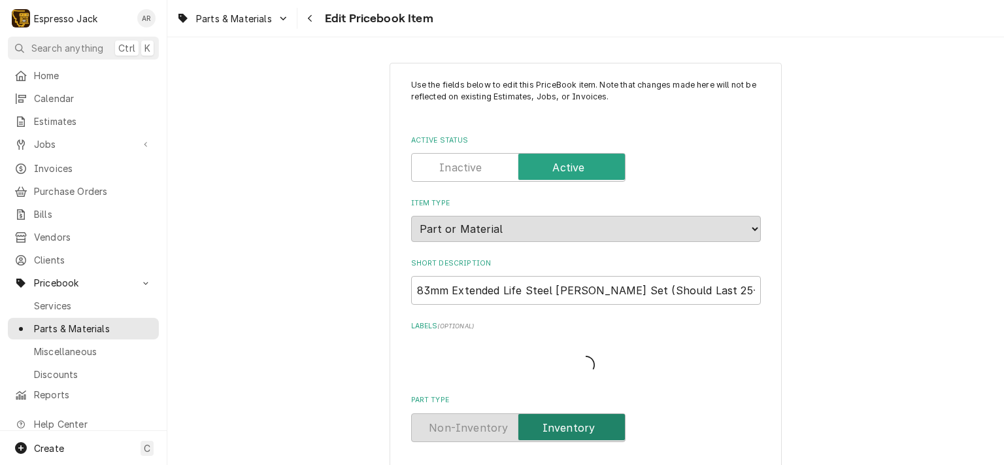
type textarea "x"
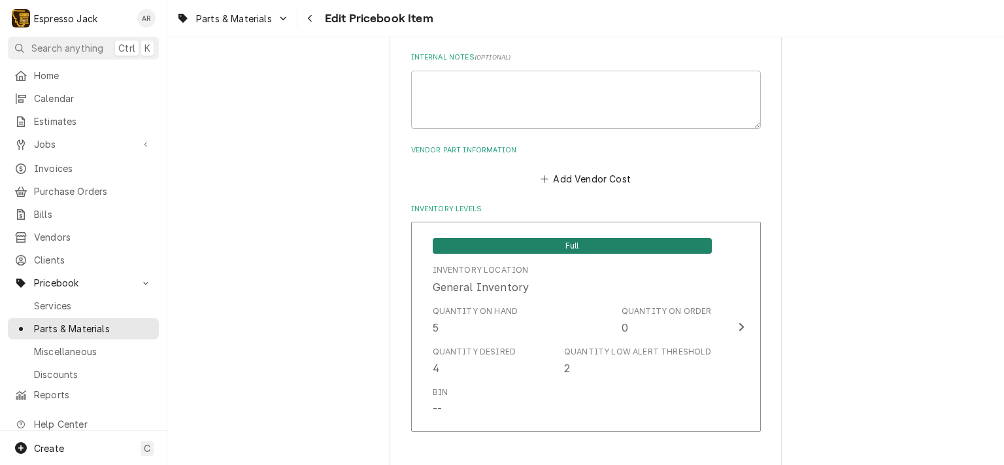
scroll to position [863, 0]
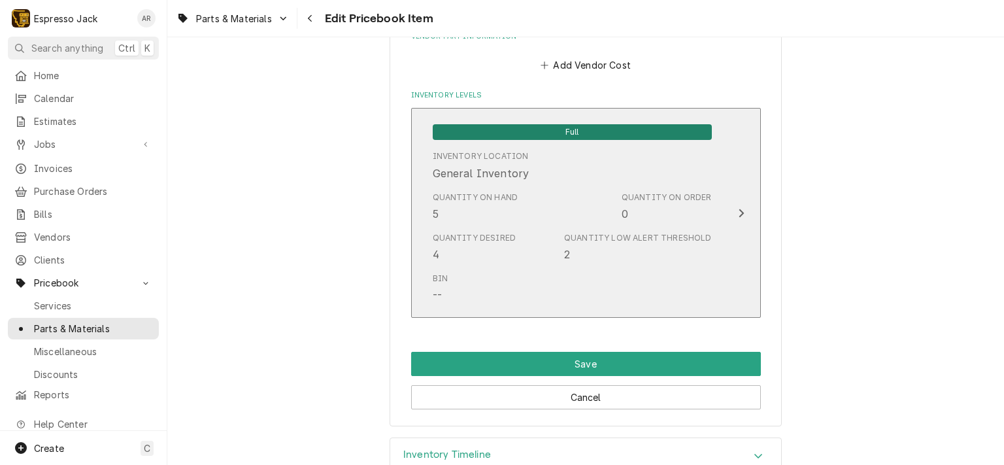
click at [547, 244] on div "Quantity Desired 4 Quantity Low Alert Threshold 2" at bounding box center [572, 247] width 279 height 41
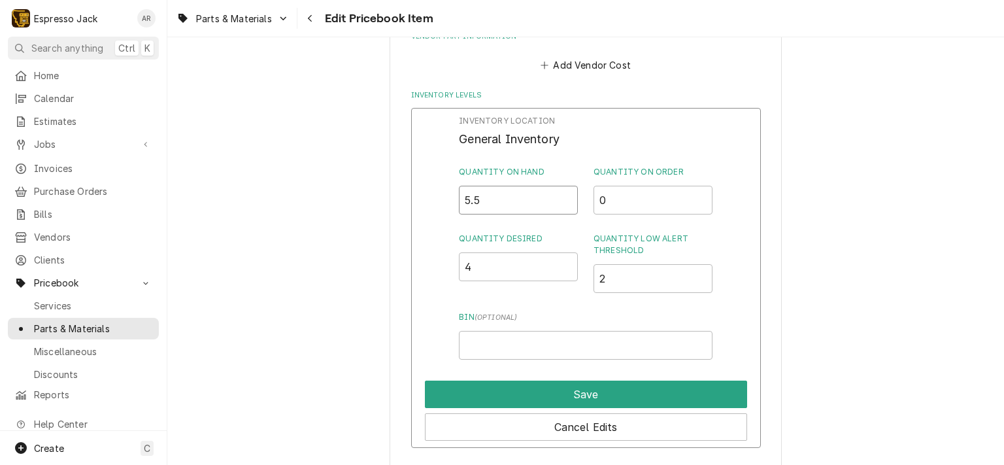
click at [562, 195] on input "5.5" at bounding box center [518, 200] width 119 height 29
click at [562, 195] on input "6" at bounding box center [518, 200] width 119 height 29
click at [562, 195] on input "6.5" at bounding box center [518, 200] width 119 height 29
type input "7"
click at [562, 195] on input "7" at bounding box center [518, 200] width 119 height 29
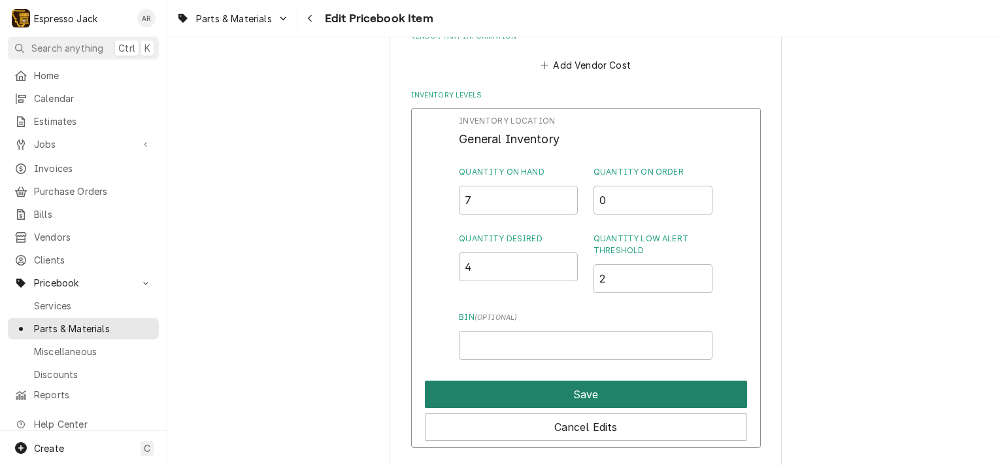
click at [630, 395] on button "Save" at bounding box center [586, 394] width 322 height 27
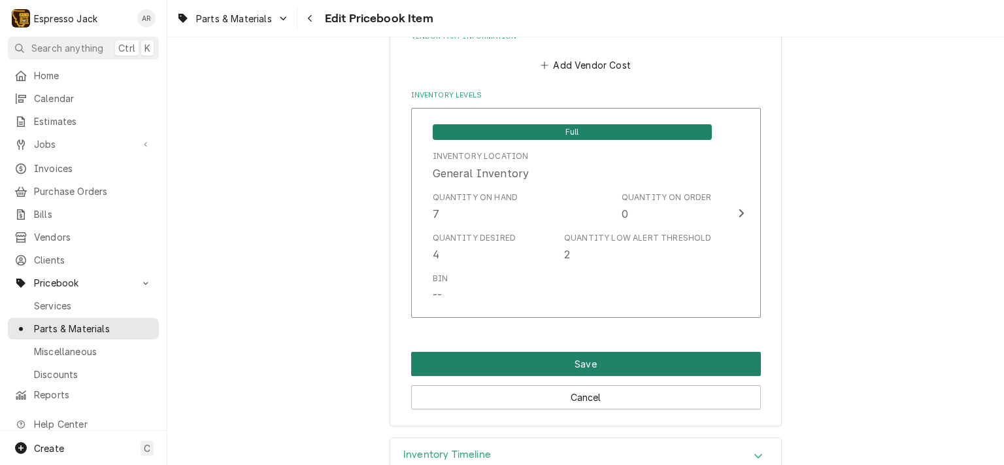
click at [630, 362] on button "Save" at bounding box center [586, 364] width 350 height 24
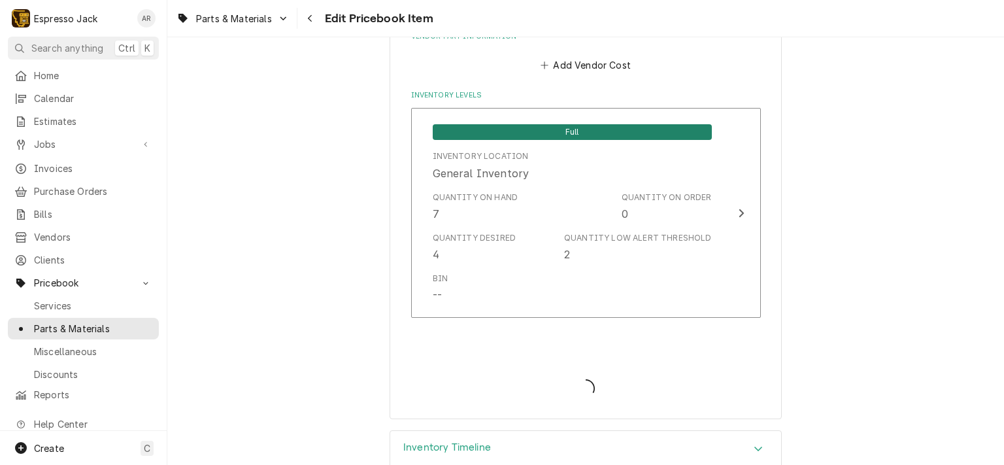
type textarea "x"
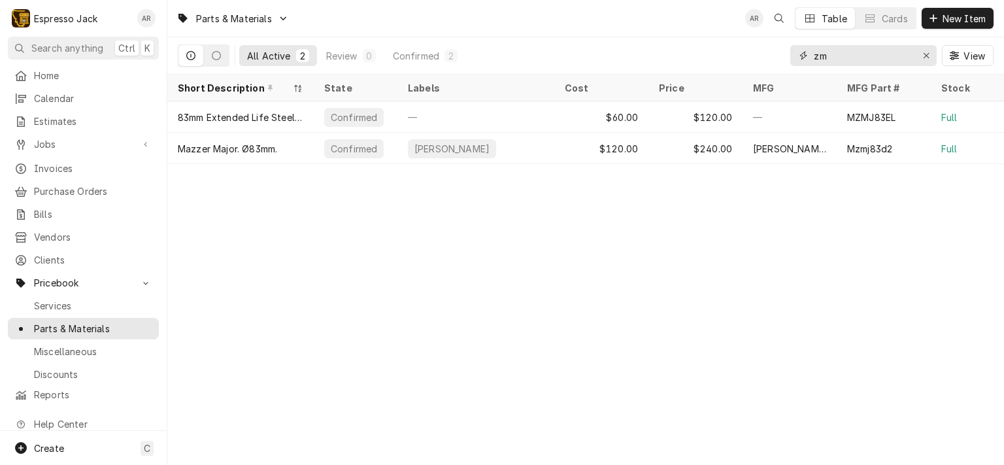
drag, startPoint x: 841, startPoint y: 52, endPoint x: 751, endPoint y: 69, distance: 91.9
click at [748, 69] on div "All Active 2 Review 0 Confirmed 2 zm View" at bounding box center [586, 55] width 816 height 37
drag, startPoint x: 842, startPoint y: 51, endPoint x: 795, endPoint y: 54, distance: 47.2
click at [795, 54] on div "zm" at bounding box center [864, 55] width 146 height 21
type input "m"
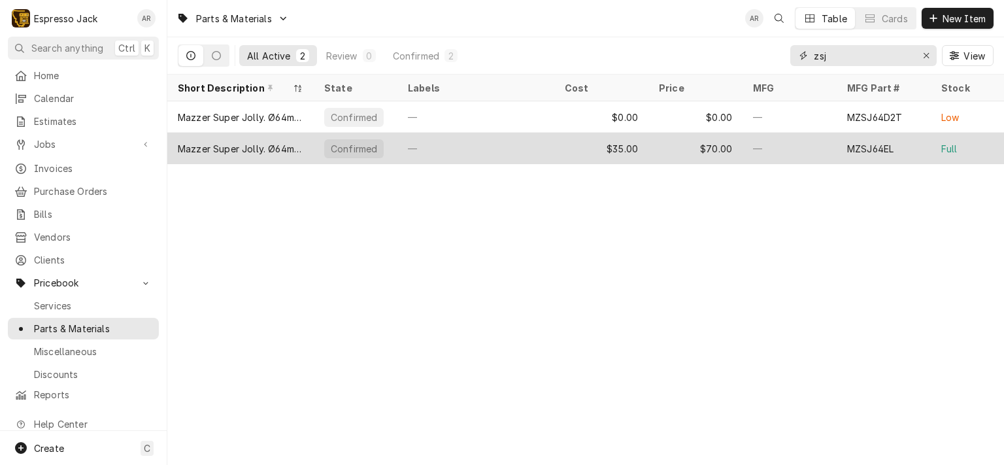
type input "zsj"
click at [632, 148] on div "$35.00" at bounding box center [601, 148] width 94 height 31
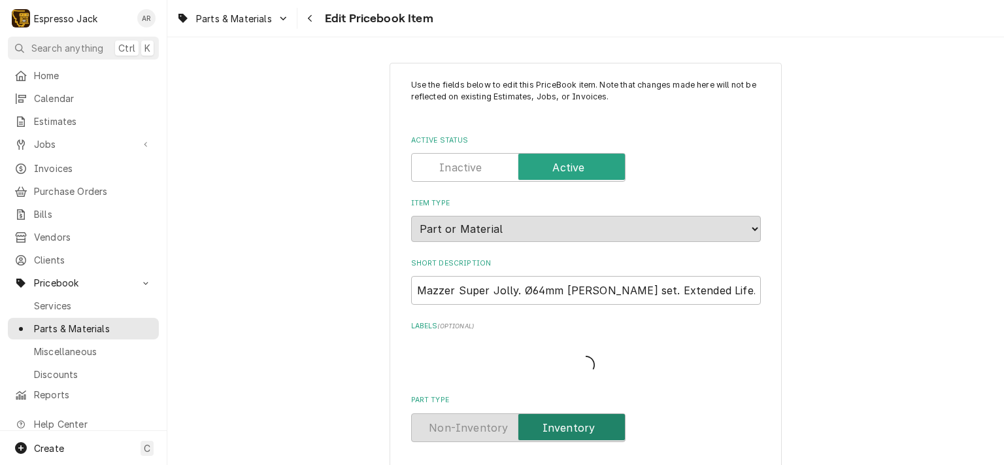
type textarea "x"
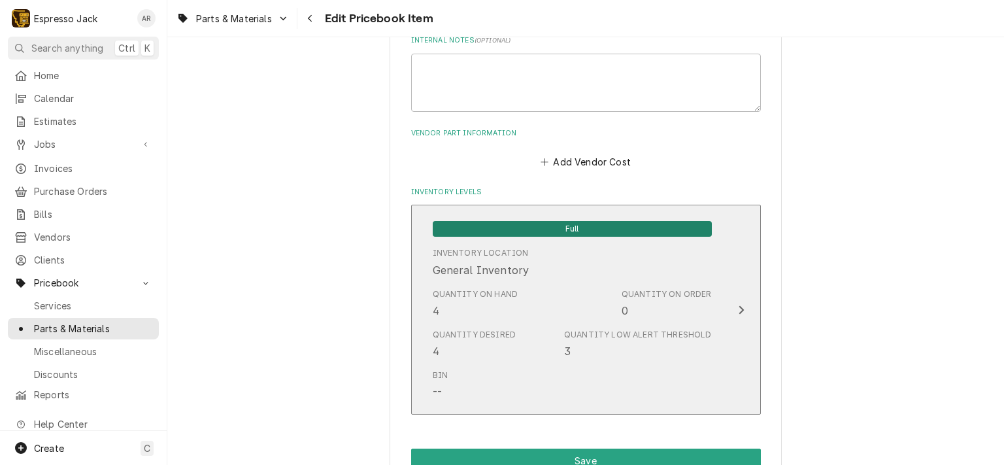
scroll to position [785, 0]
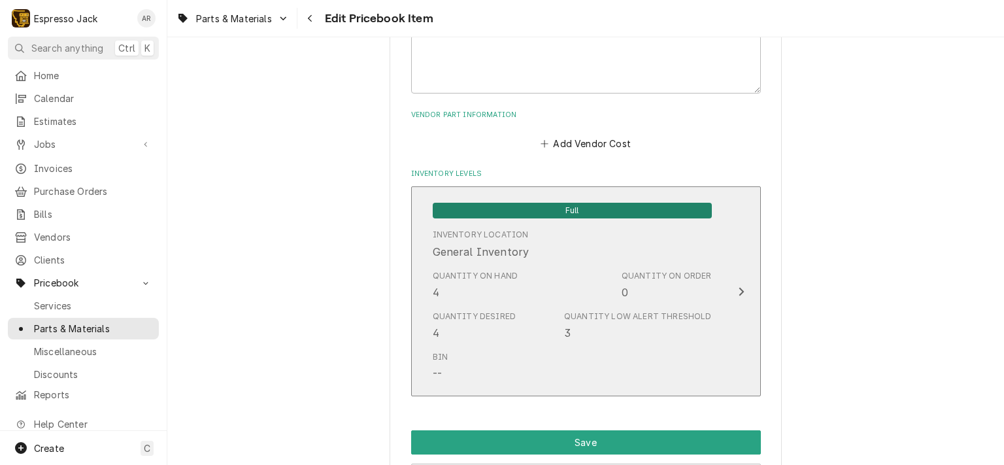
click at [508, 275] on div "Quantity on Hand" at bounding box center [476, 276] width 86 height 12
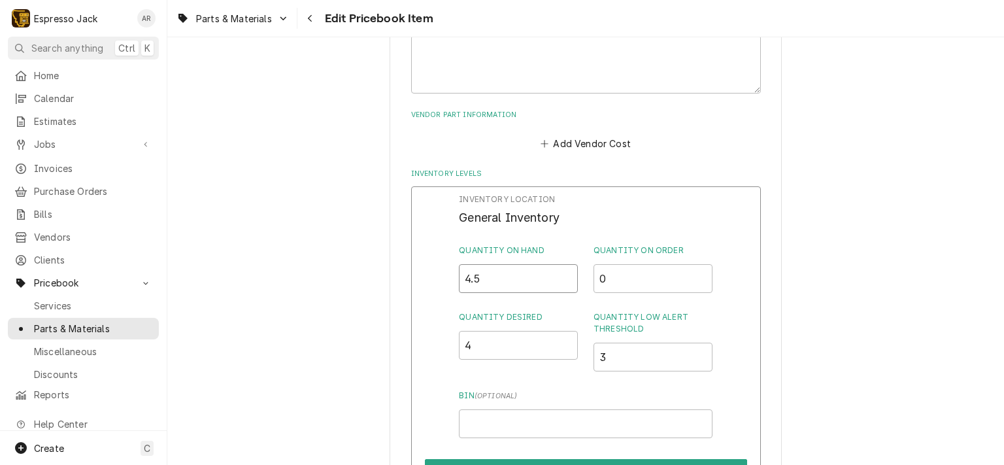
click at [564, 273] on input "4.5" at bounding box center [518, 278] width 119 height 29
click at [564, 273] on input "5" at bounding box center [518, 278] width 119 height 29
click at [564, 273] on input "5.5" at bounding box center [518, 278] width 119 height 29
type input "6"
click at [564, 273] on input "6" at bounding box center [518, 278] width 119 height 29
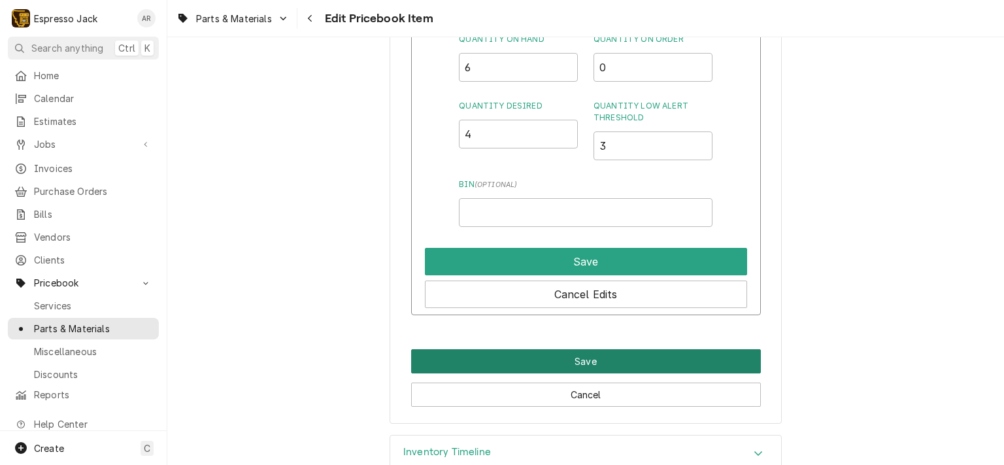
scroll to position [1020, 0]
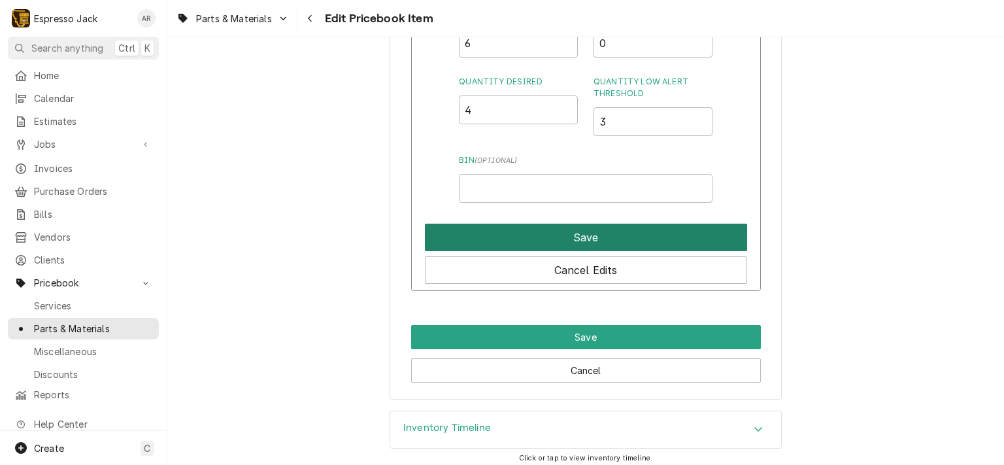
click at [548, 230] on button "Save" at bounding box center [586, 237] width 322 height 27
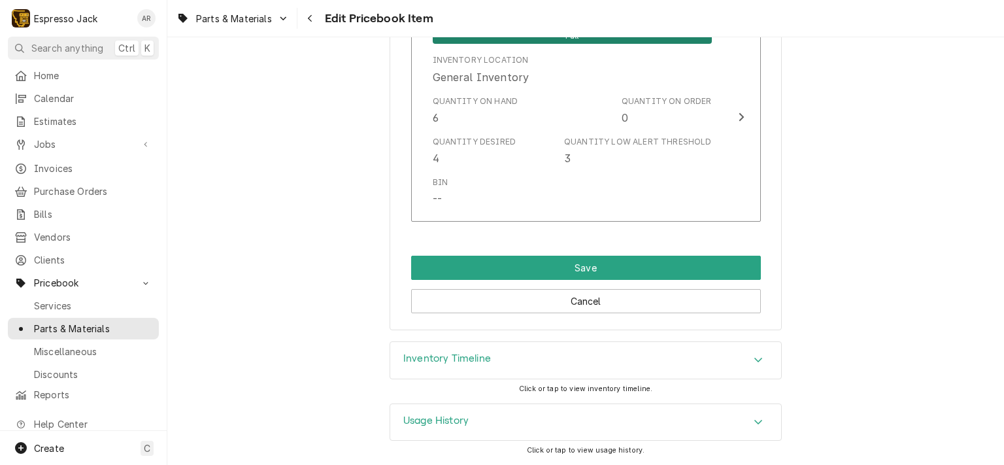
scroll to position [956, 0]
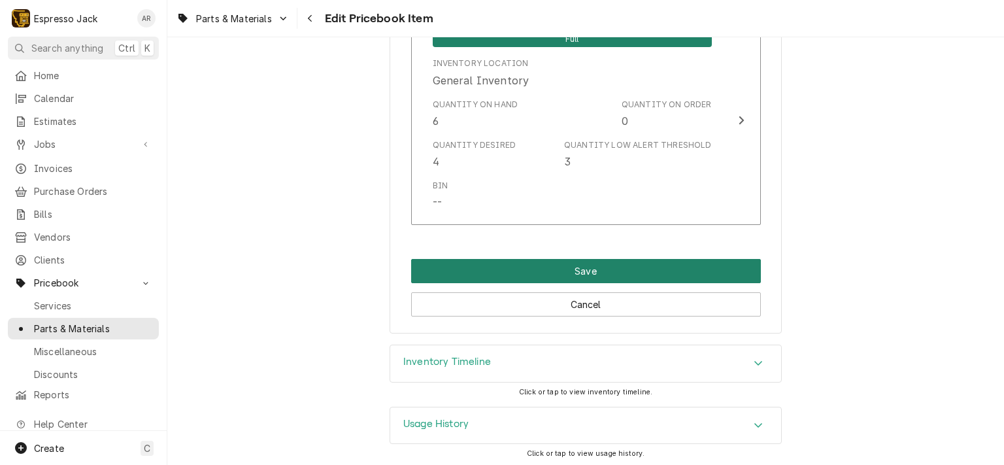
click at [556, 268] on button "Save" at bounding box center [586, 271] width 350 height 24
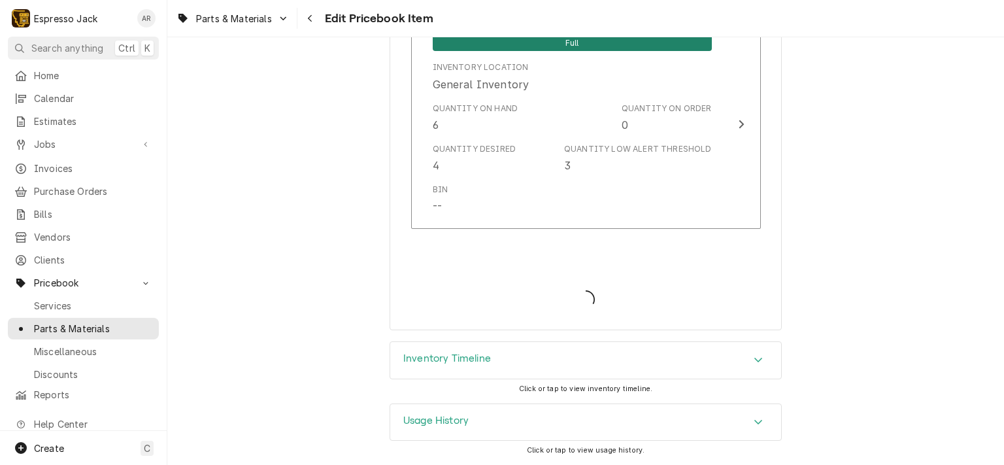
scroll to position [949, 0]
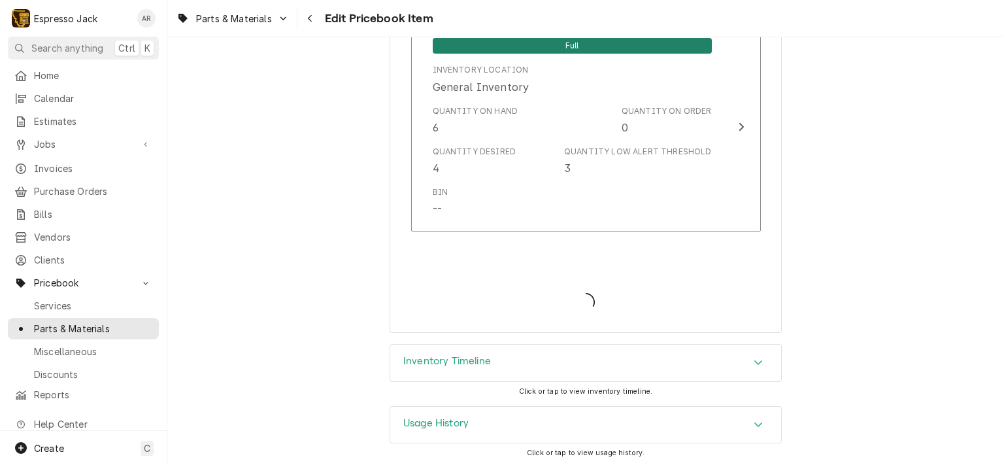
type textarea "x"
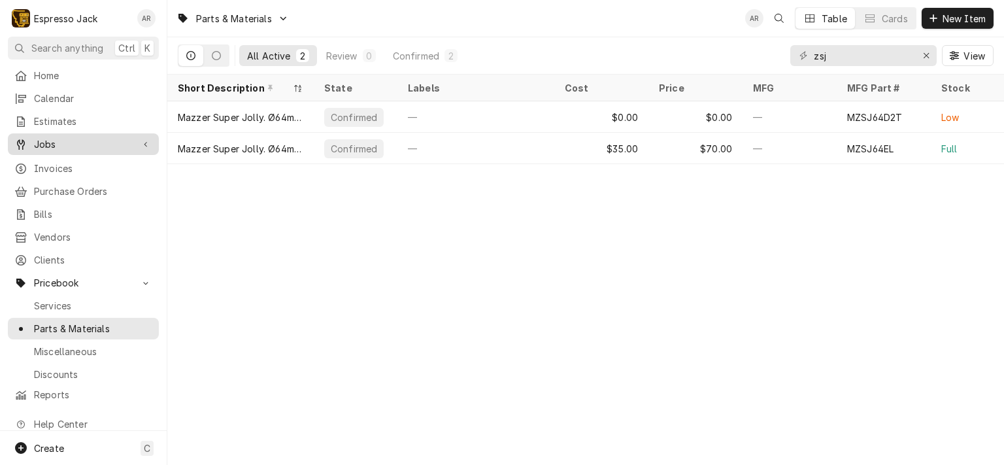
click at [55, 143] on span "Jobs" at bounding box center [83, 144] width 99 height 14
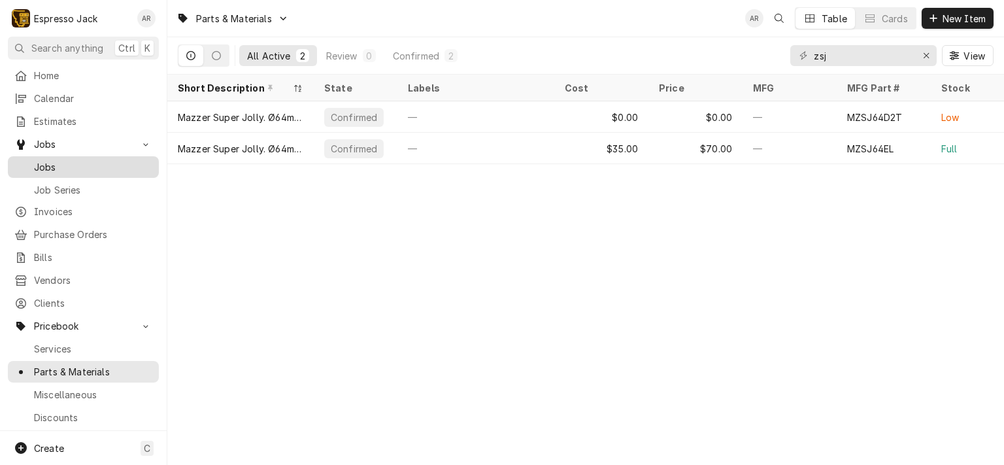
click at [57, 161] on span "Jobs" at bounding box center [93, 167] width 118 height 14
